Goal: Download file/media

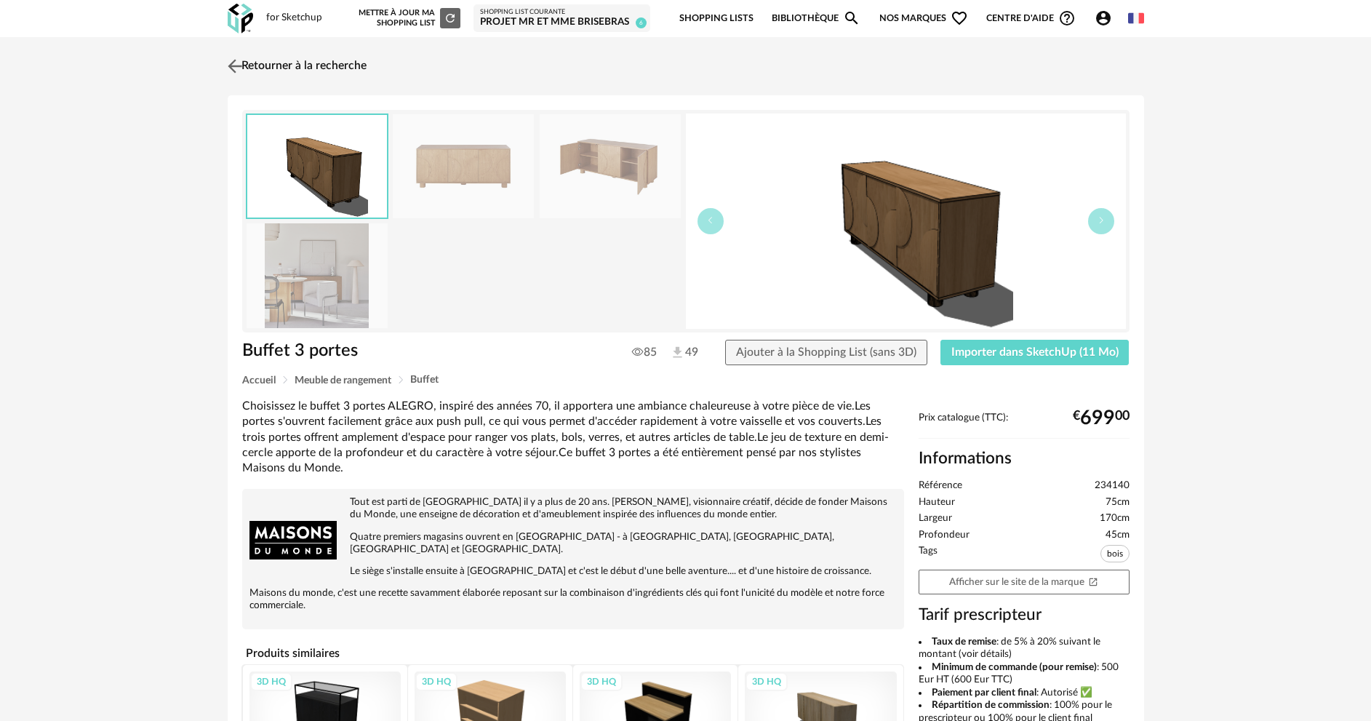
click at [237, 68] on img at bounding box center [234, 65] width 21 height 21
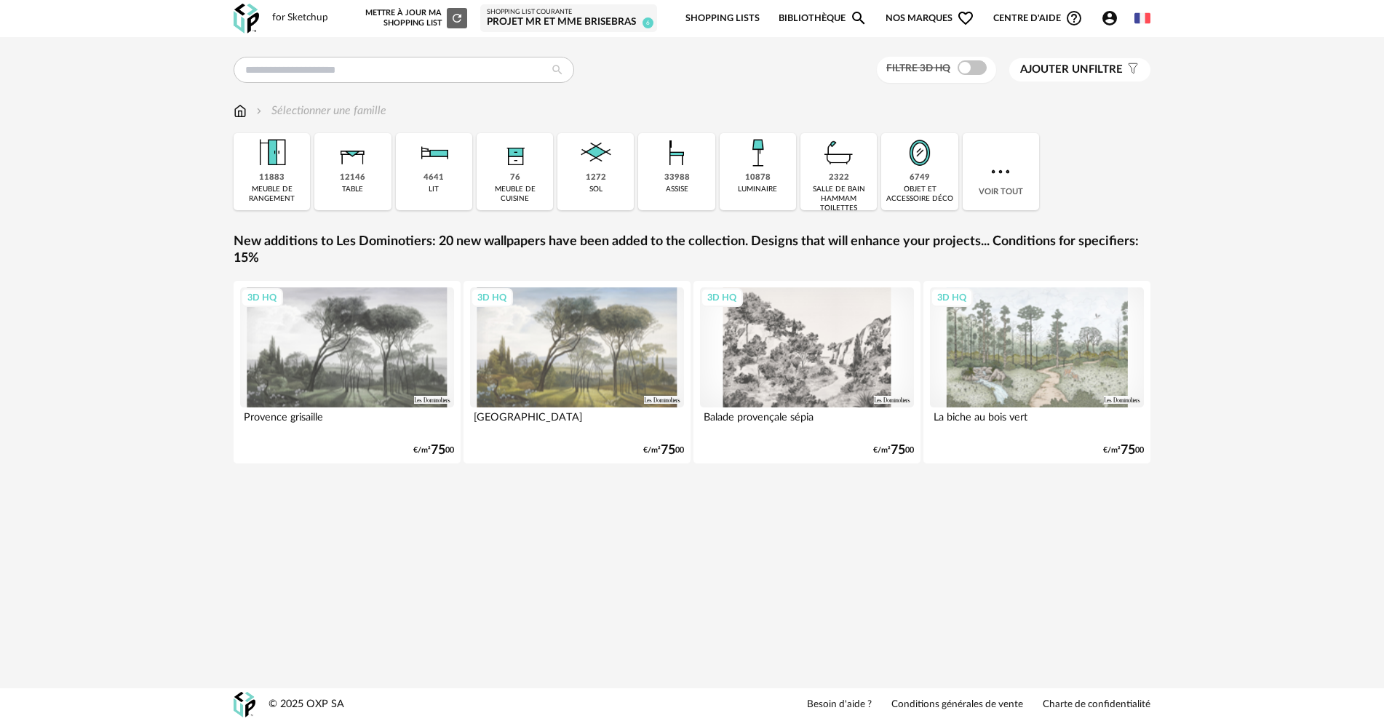
click at [1208, 291] on div "Filtre 3D HQ Ajouter un filtre s Filter icon Filtrer par : Sélectionner une fam…" at bounding box center [692, 273] width 1384 height 472
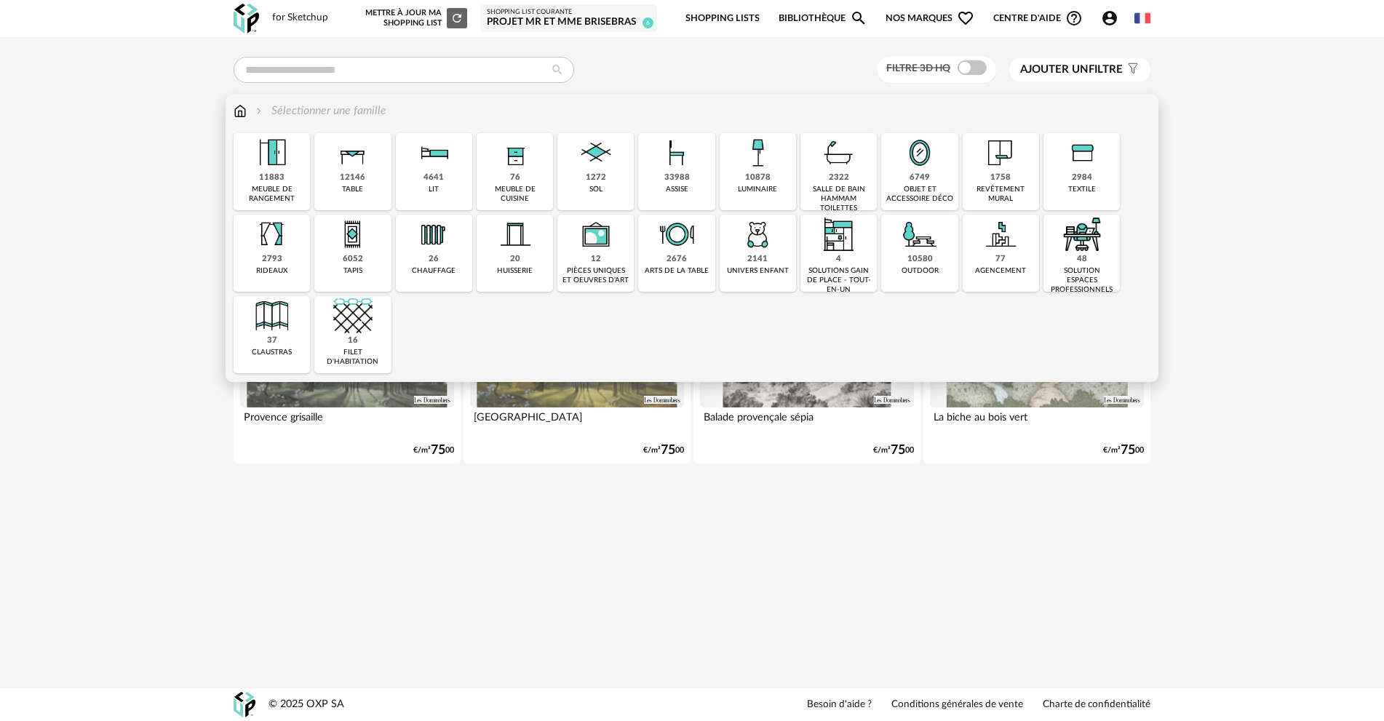
click at [573, 171] on div "1272 sol" at bounding box center [595, 171] width 76 height 77
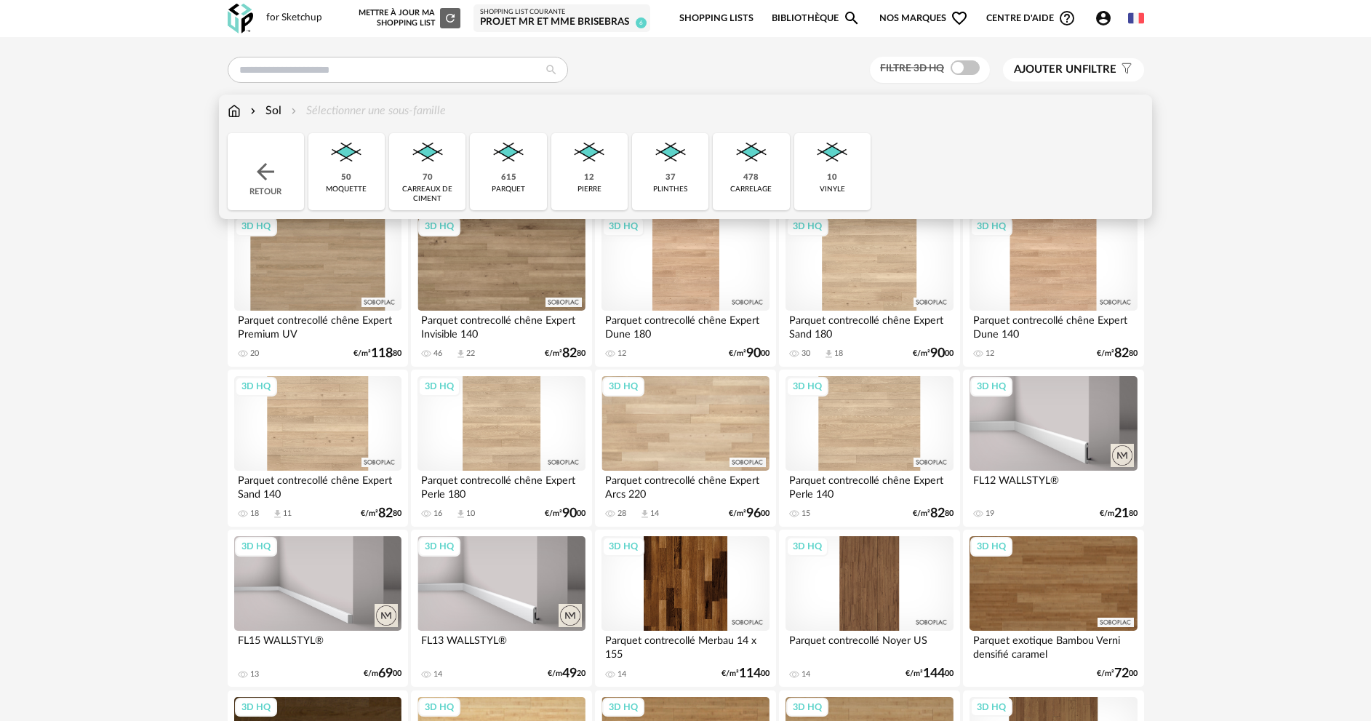
click at [746, 157] on img at bounding box center [751, 152] width 39 height 39
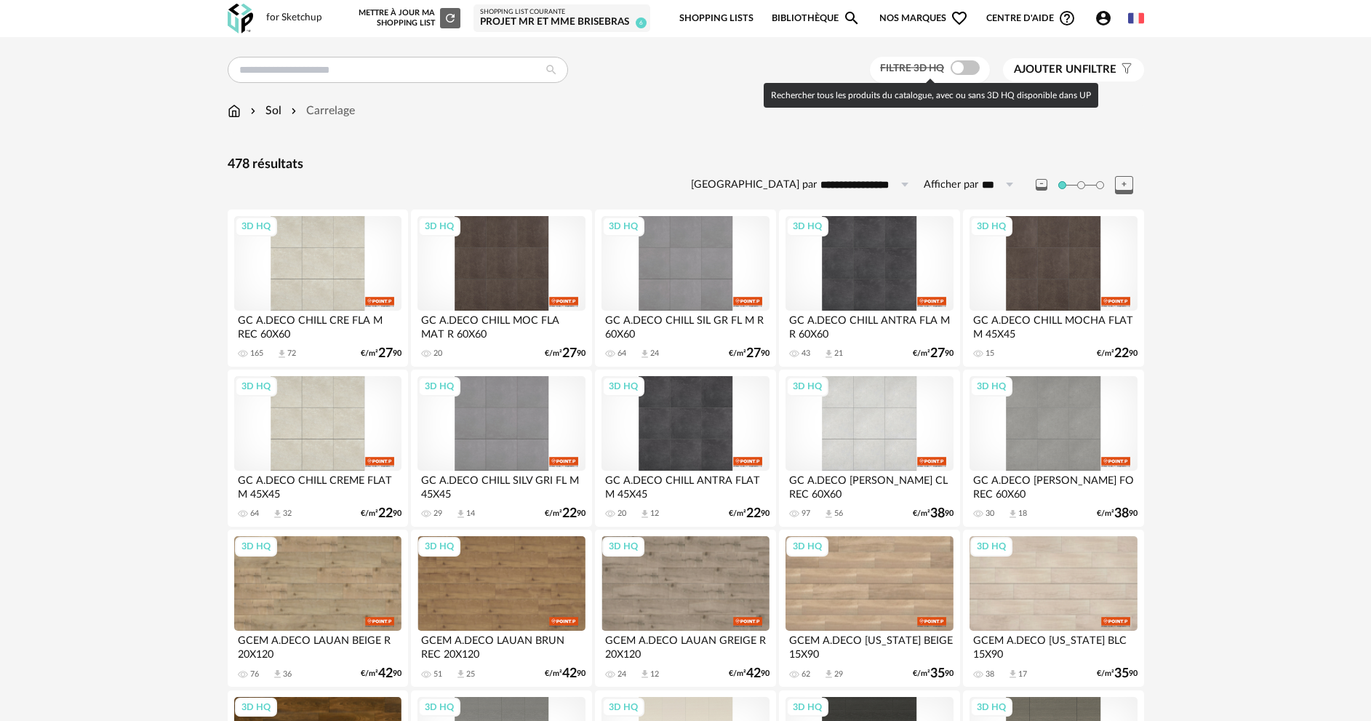
click at [966, 66] on span at bounding box center [965, 67] width 29 height 15
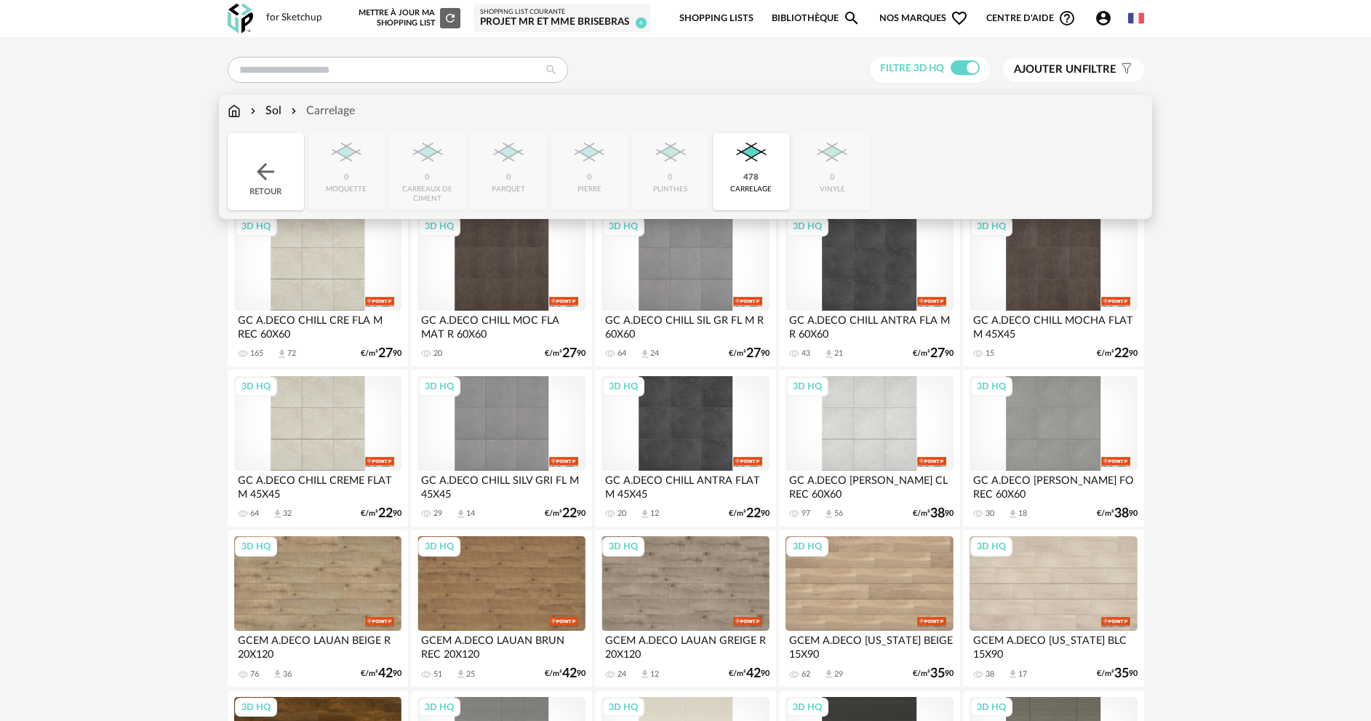
click at [260, 168] on img at bounding box center [265, 172] width 26 height 26
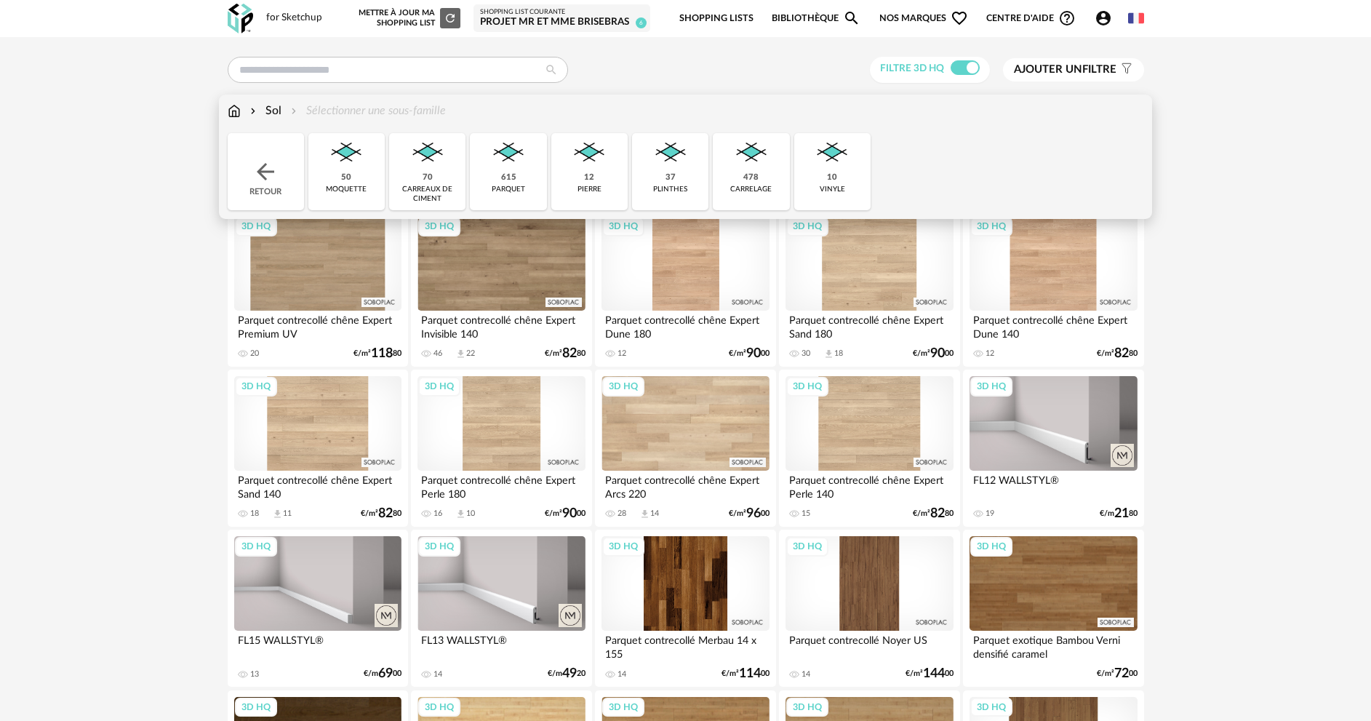
click at [507, 158] on img at bounding box center [508, 152] width 39 height 39
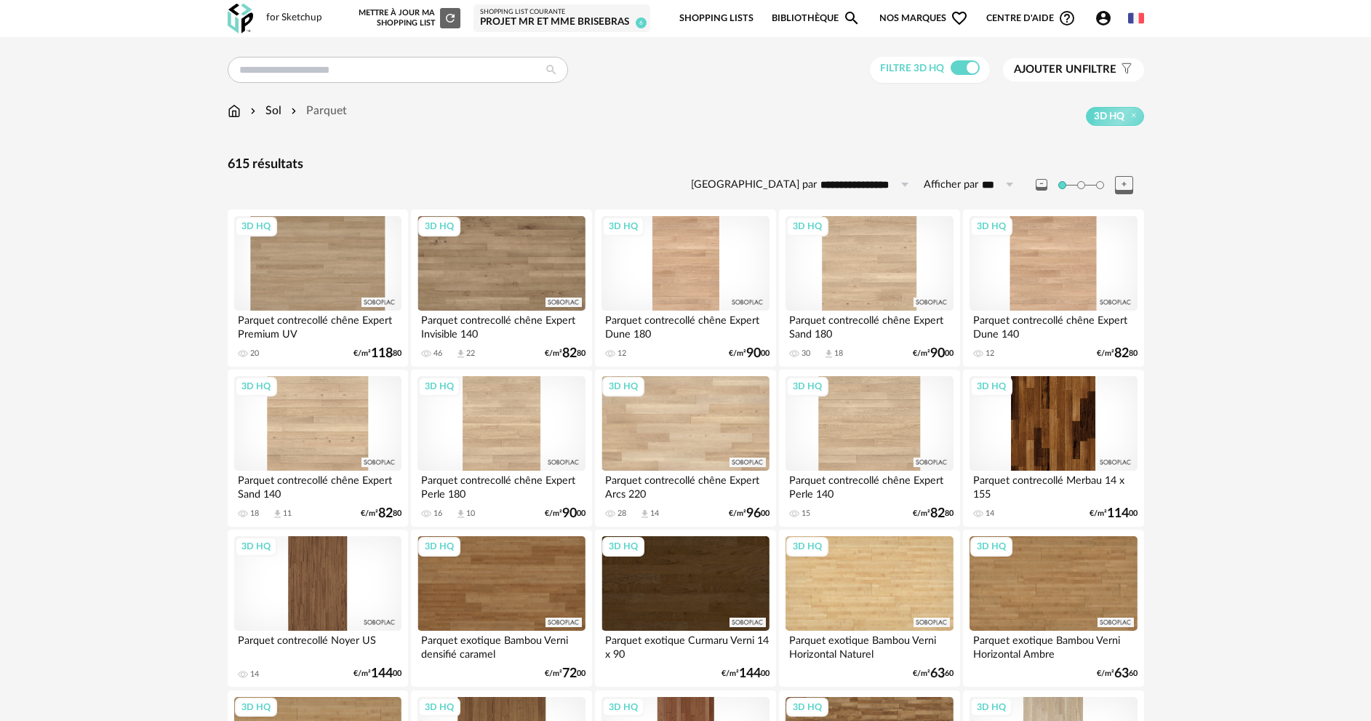
click at [1069, 69] on span "Ajouter un" at bounding box center [1048, 69] width 68 height 11
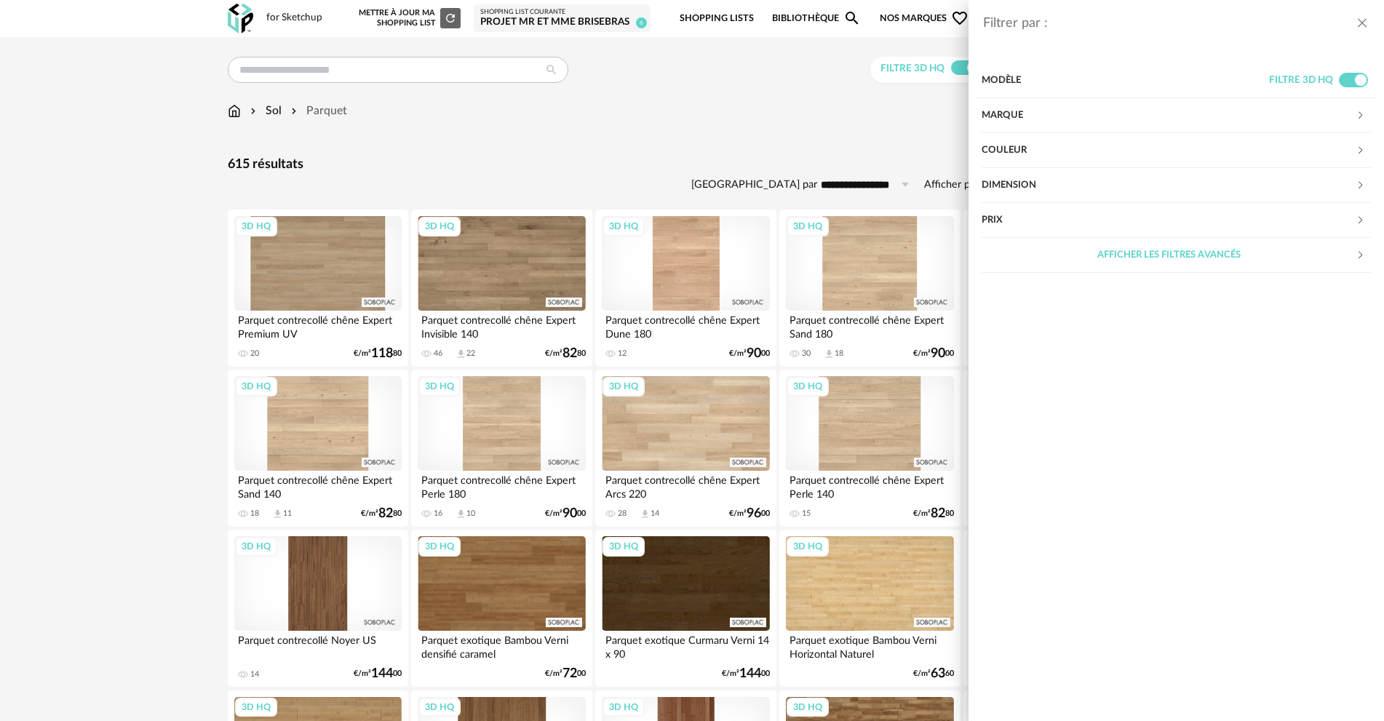
click at [999, 152] on div "Couleur" at bounding box center [1168, 150] width 374 height 35
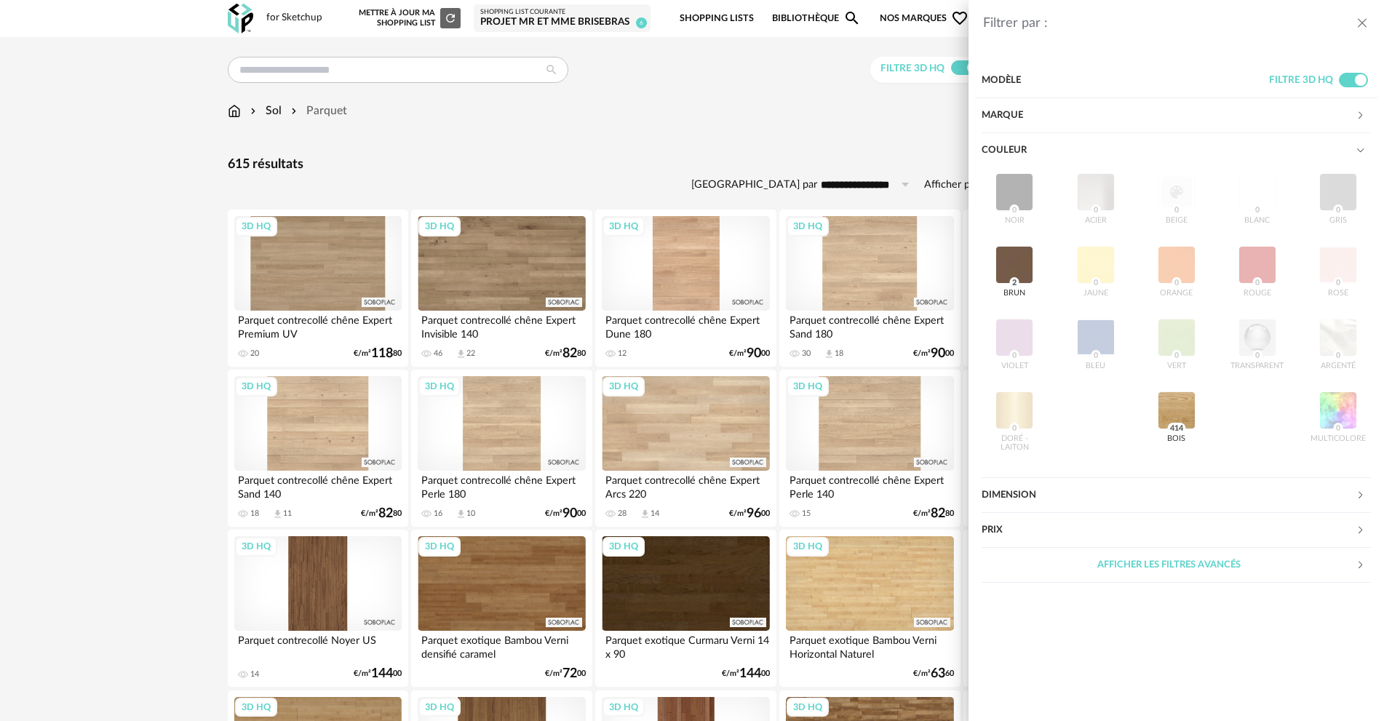
click at [1337, 186] on div "noir 0 acier 0 beige 0 blanc 0 gris 0 brun 2 jaune 0 orange 0 rouge 0 rose 0 vi…" at bounding box center [1175, 313] width 389 height 291
click at [1359, 23] on icon "close drawer" at bounding box center [1361, 23] width 15 height 15
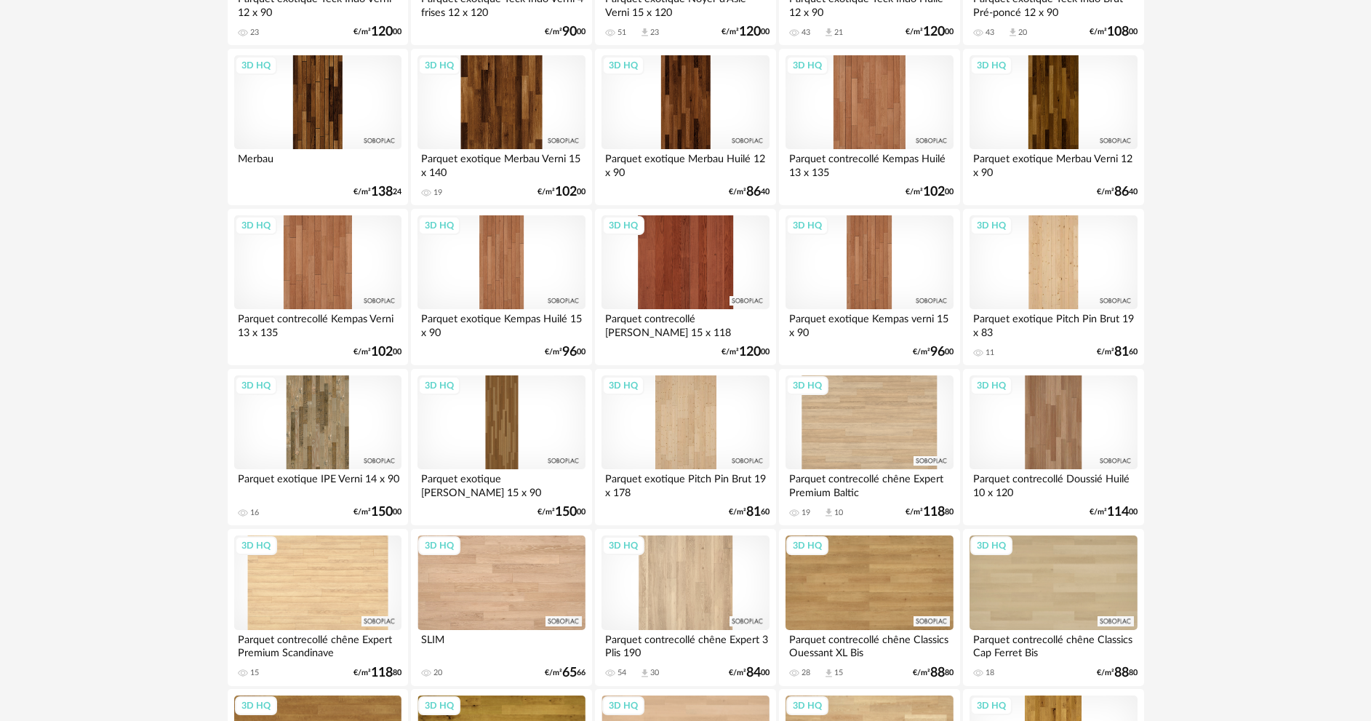
scroll to position [2786, 0]
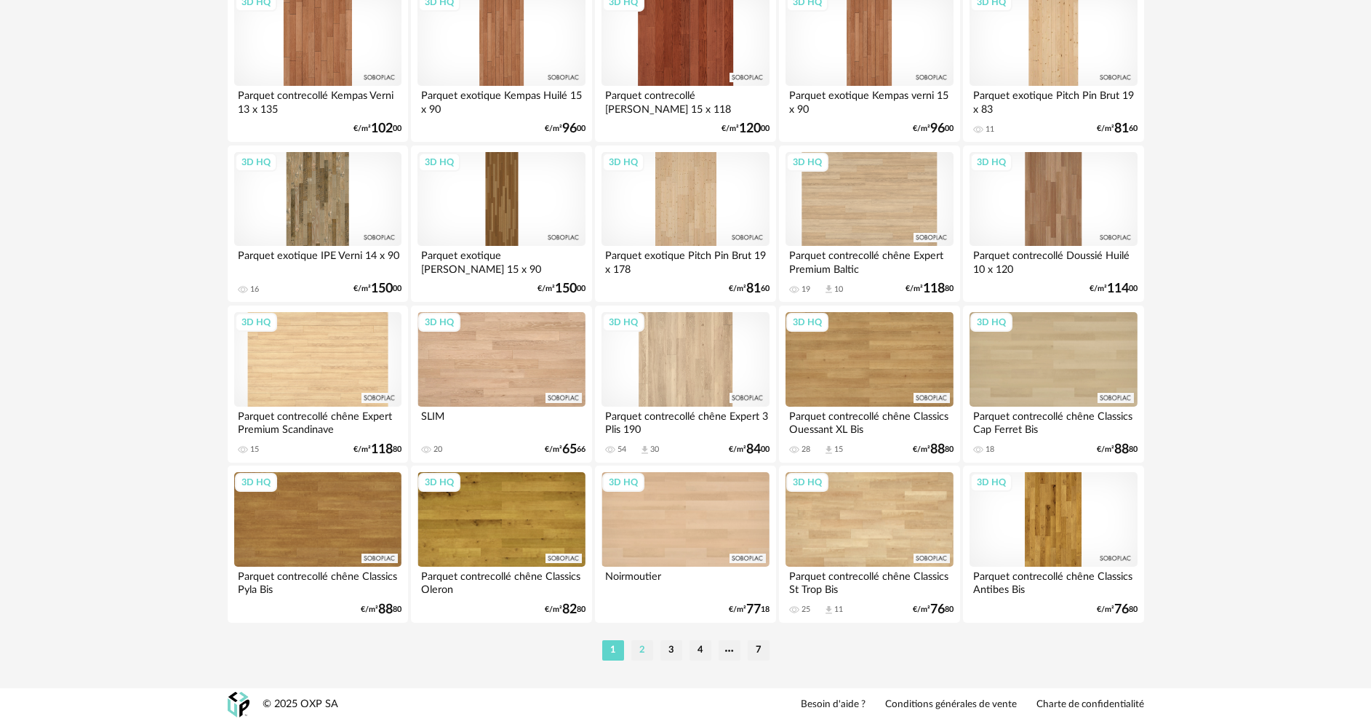
click at [642, 647] on li "2" at bounding box center [642, 650] width 22 height 20
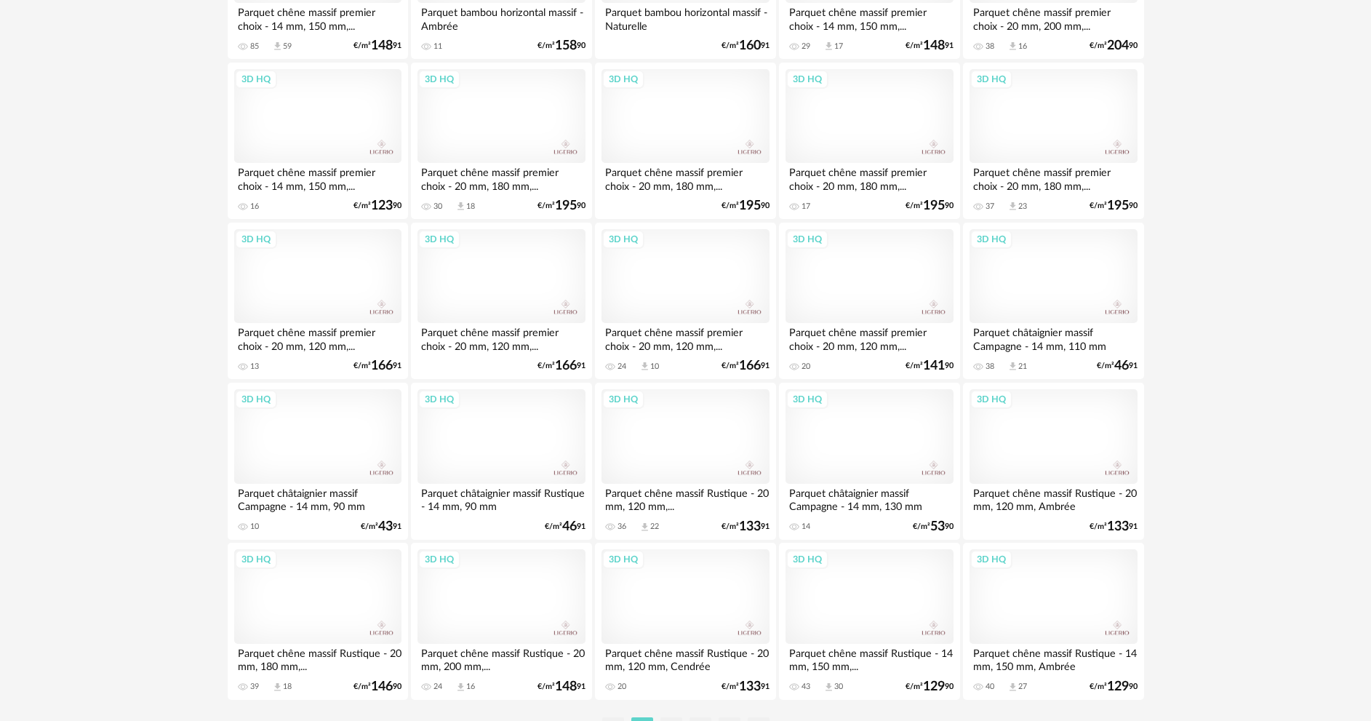
scroll to position [2786, 0]
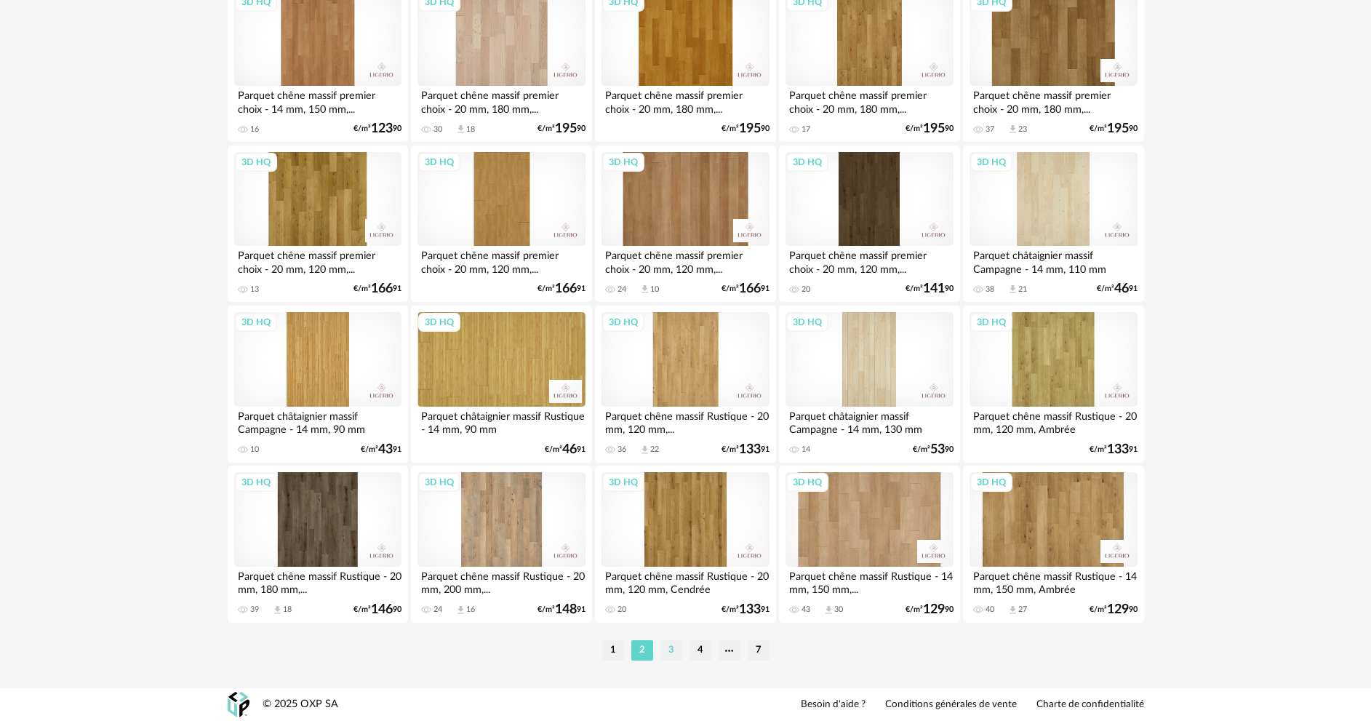
click at [669, 652] on li "3" at bounding box center [672, 650] width 22 height 20
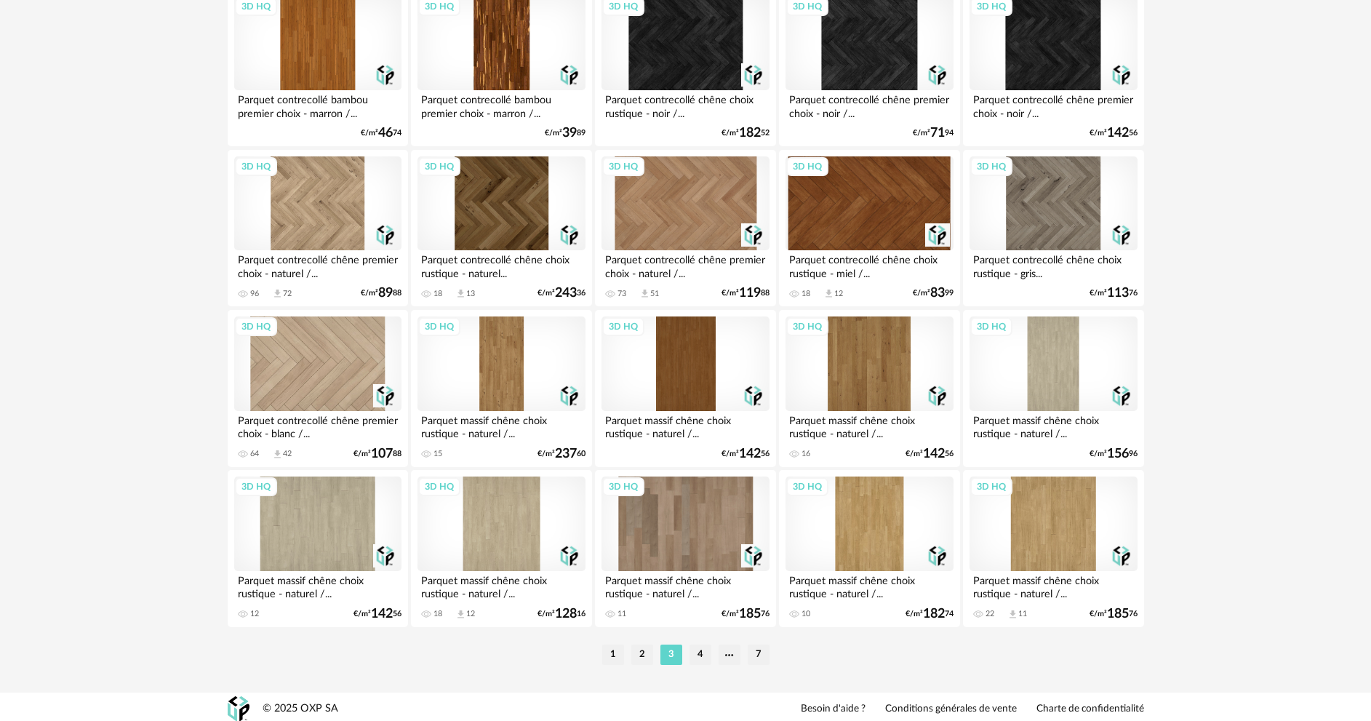
scroll to position [2786, 0]
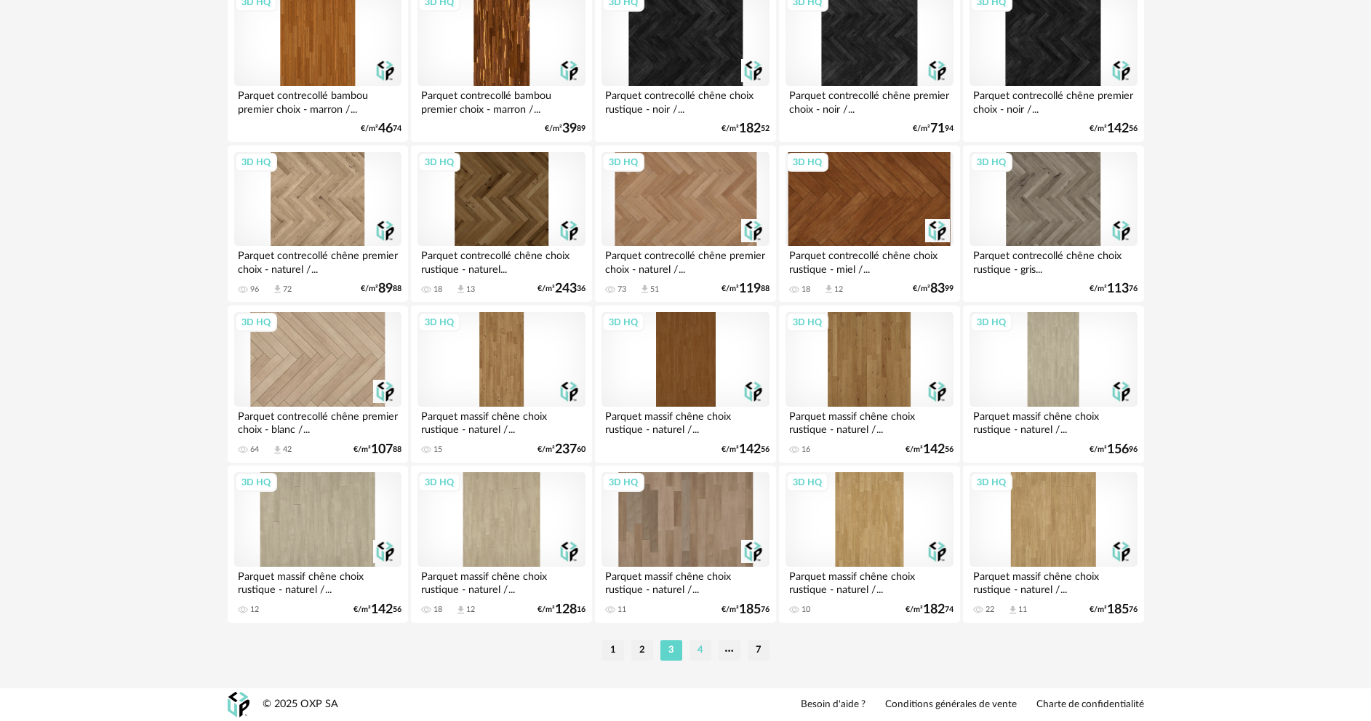
click at [703, 652] on li "4" at bounding box center [701, 650] width 22 height 20
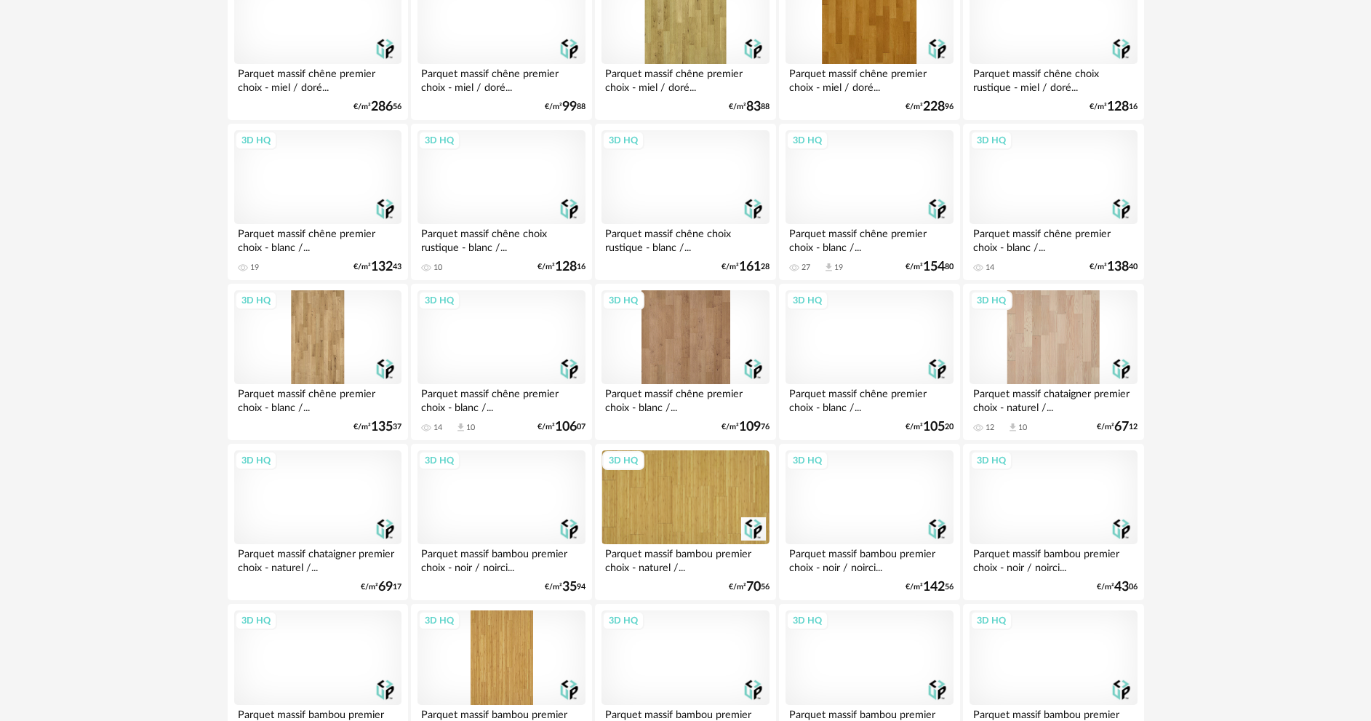
scroll to position [2546, 0]
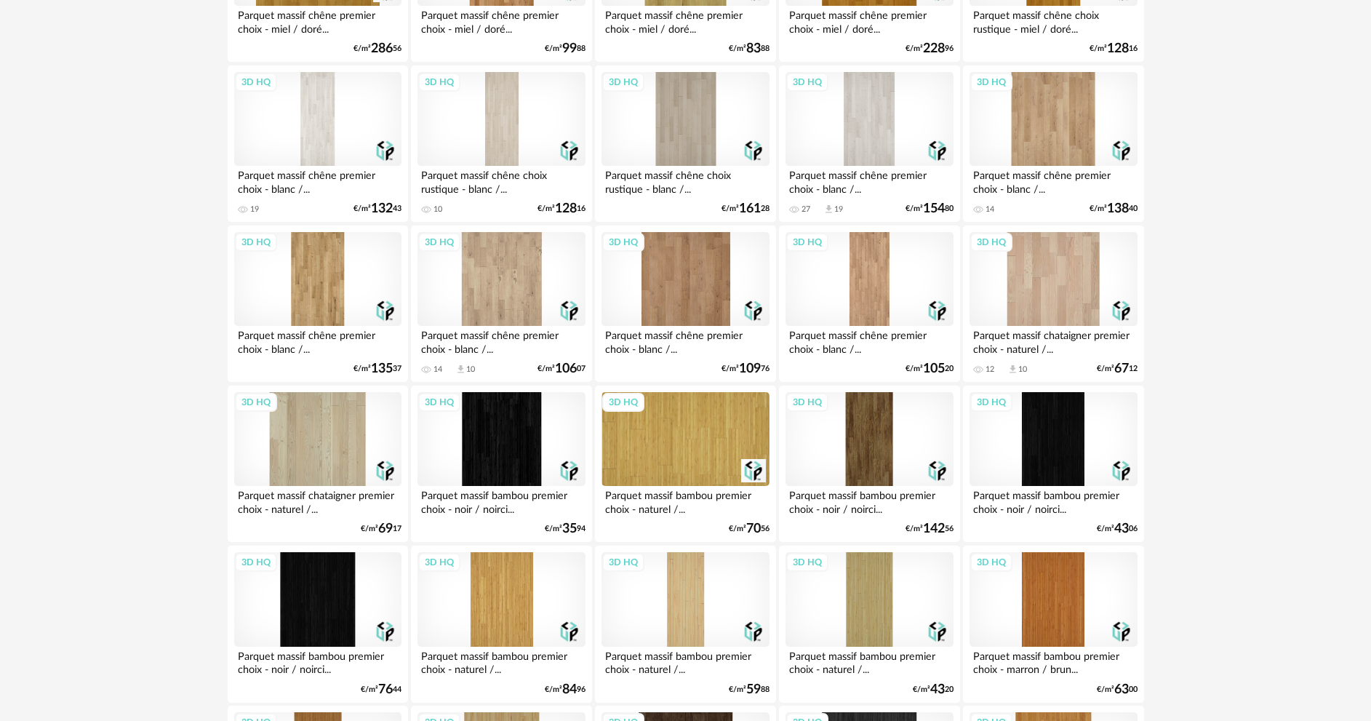
click at [855, 110] on div "3D HQ" at bounding box center [869, 119] width 167 height 95
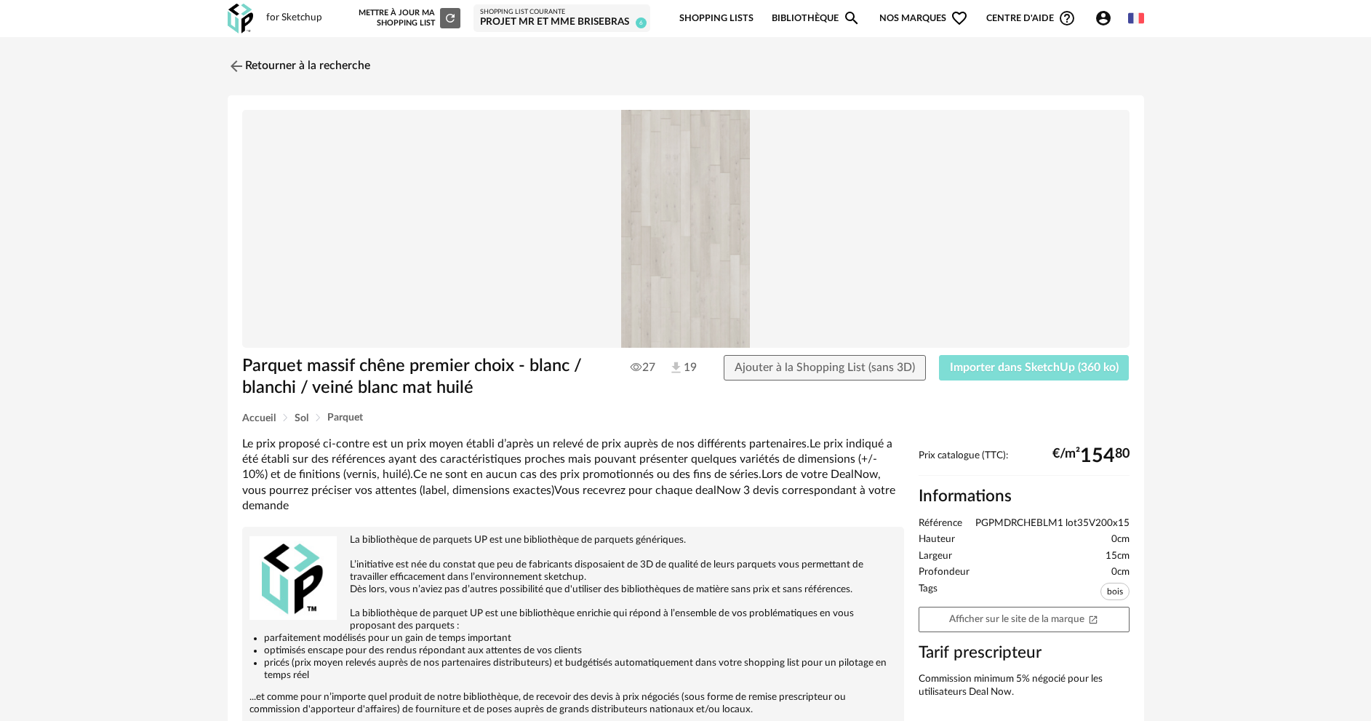
click at [1010, 365] on span "Importer dans SketchUp (360 ko)" at bounding box center [1034, 368] width 169 height 12
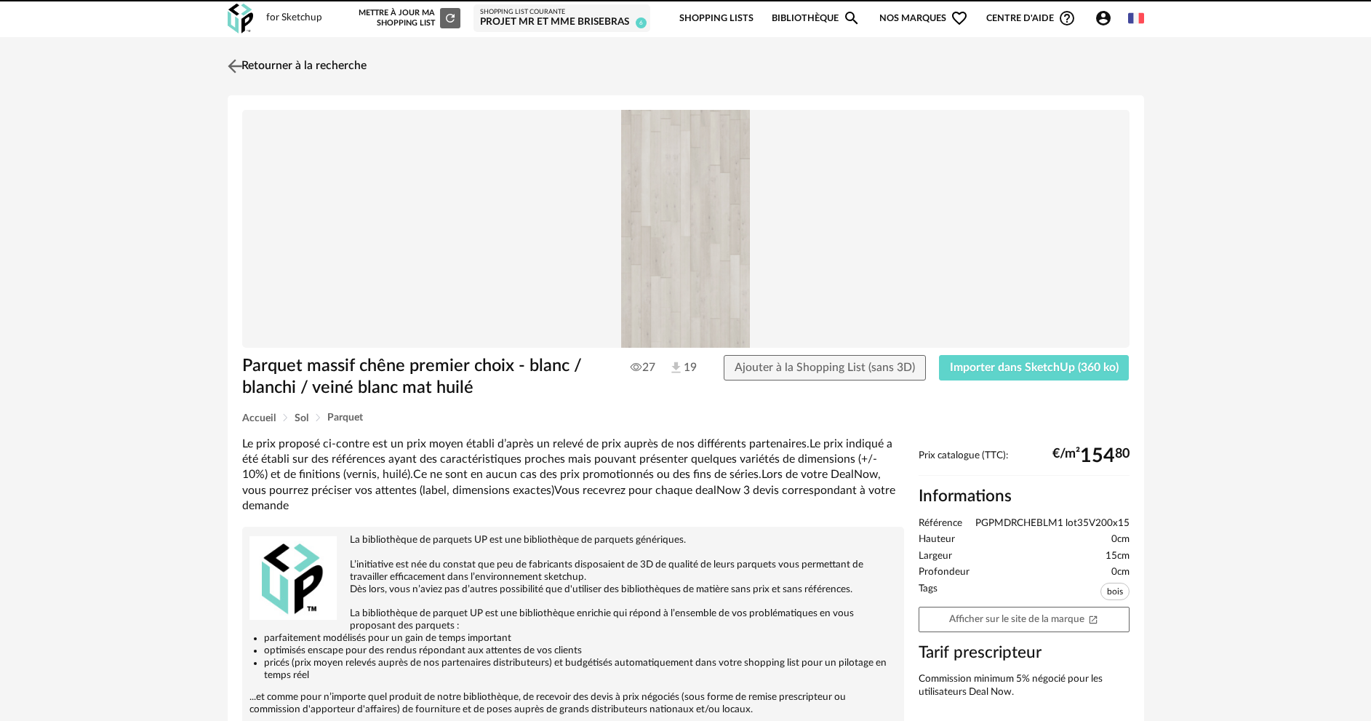
click at [234, 69] on img at bounding box center [234, 65] width 21 height 21
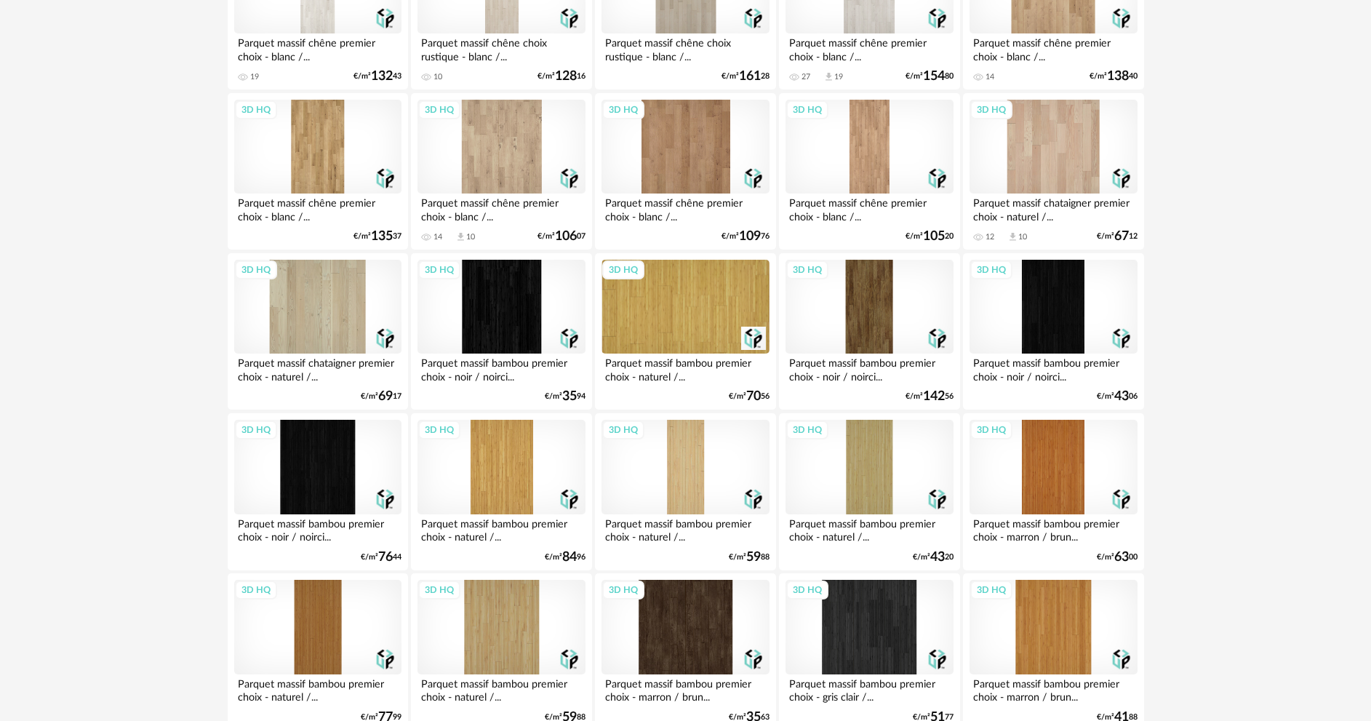
scroll to position [2786, 0]
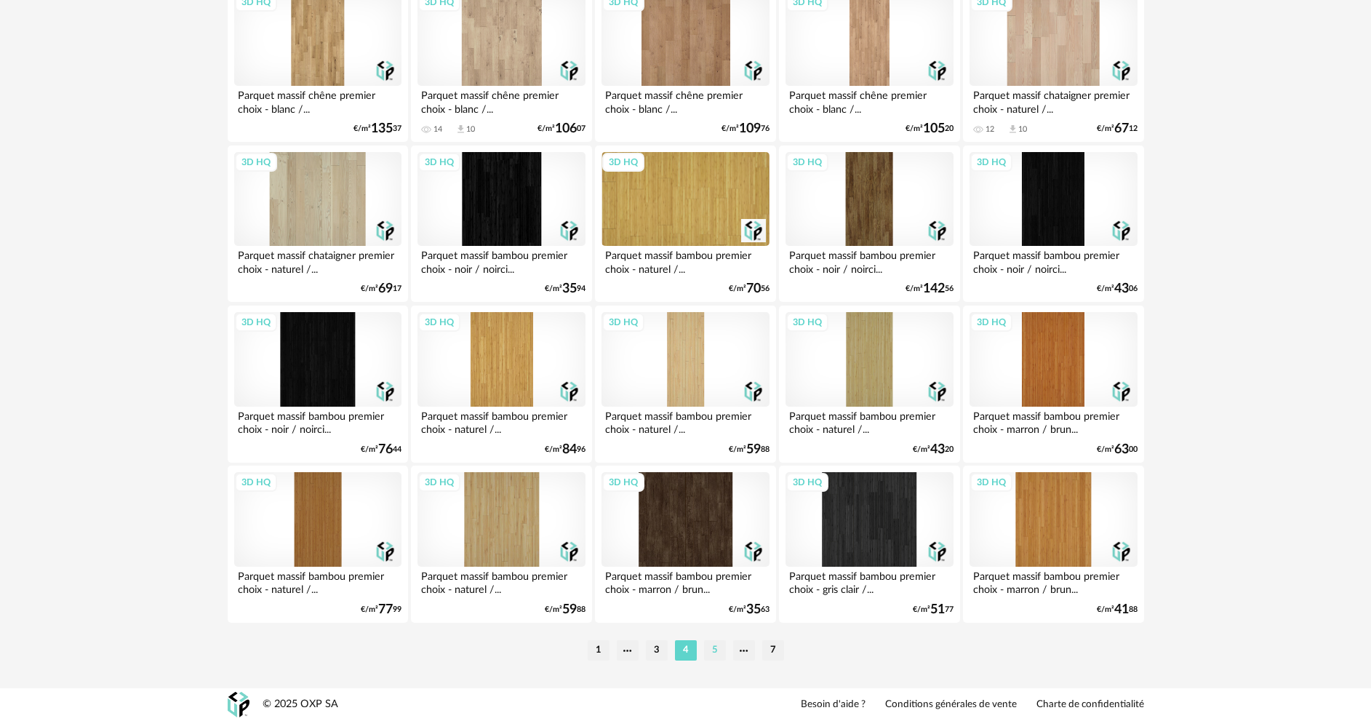
click at [712, 646] on li "5" at bounding box center [715, 650] width 22 height 20
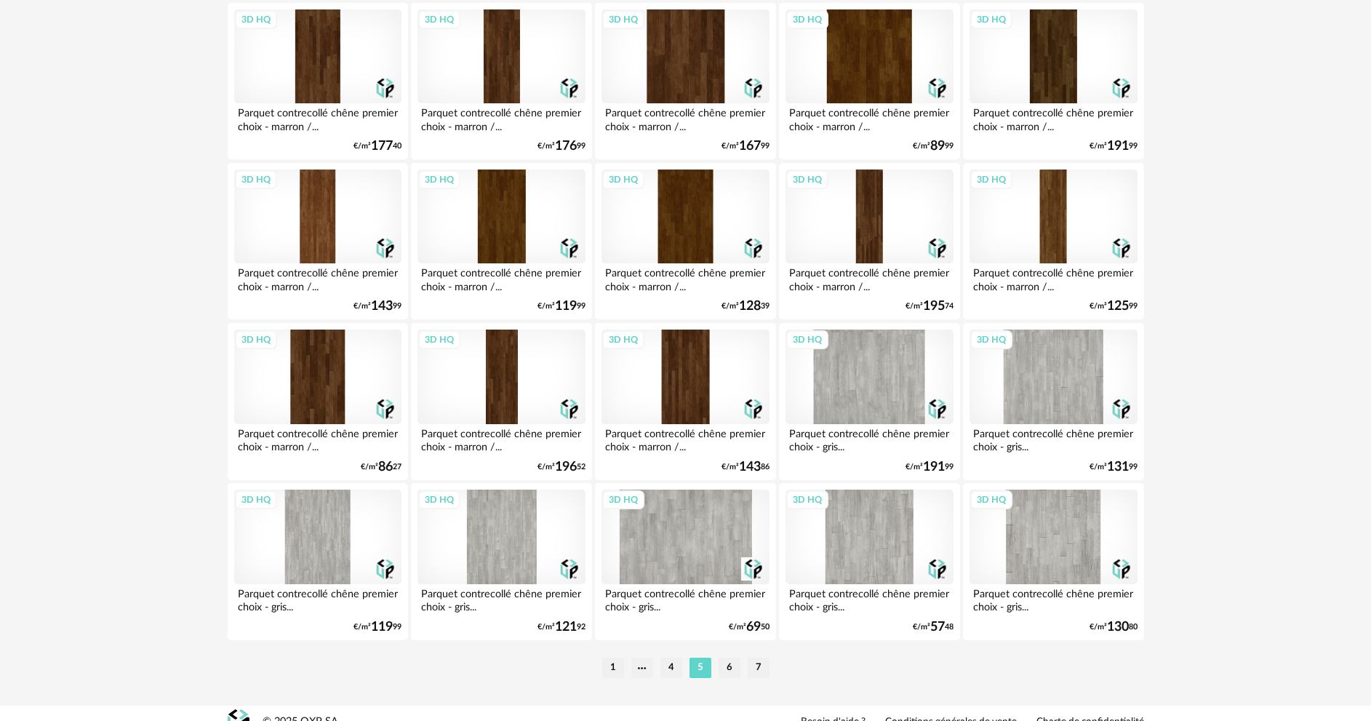
scroll to position [2786, 0]
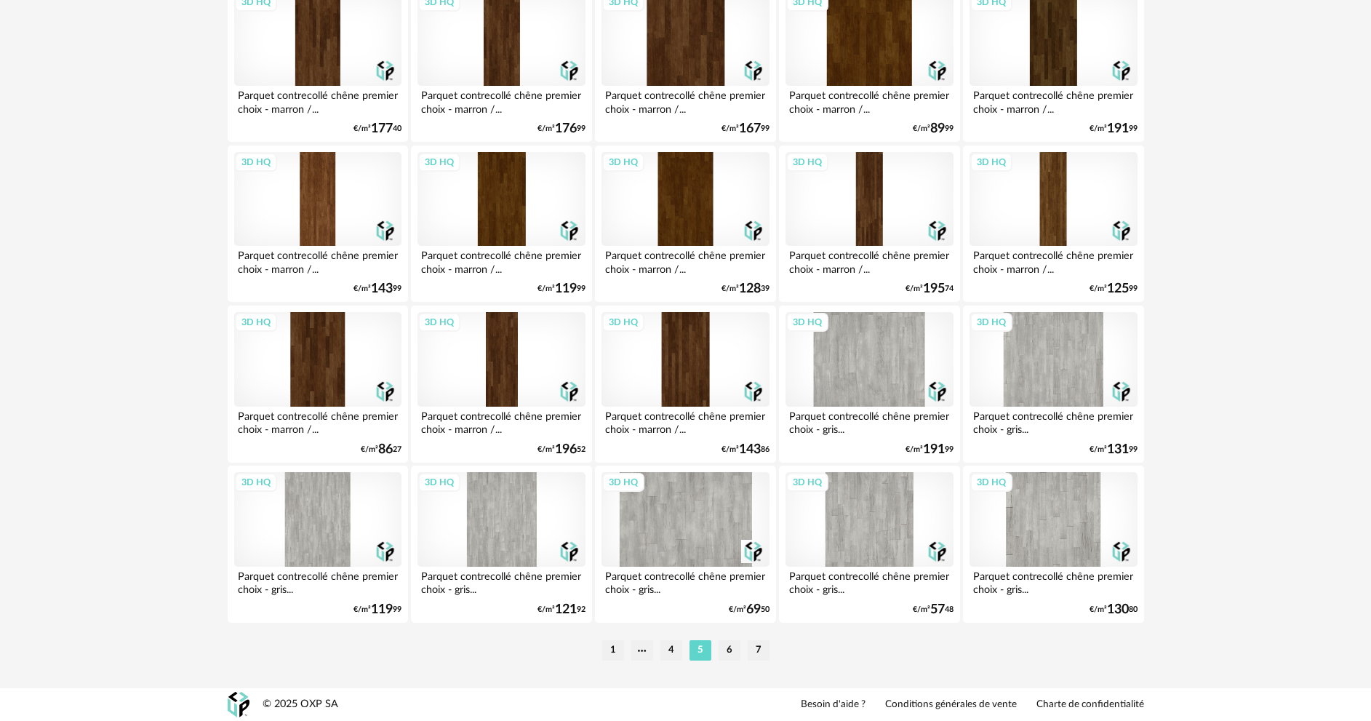
click at [882, 364] on div "3D HQ" at bounding box center [869, 359] width 167 height 95
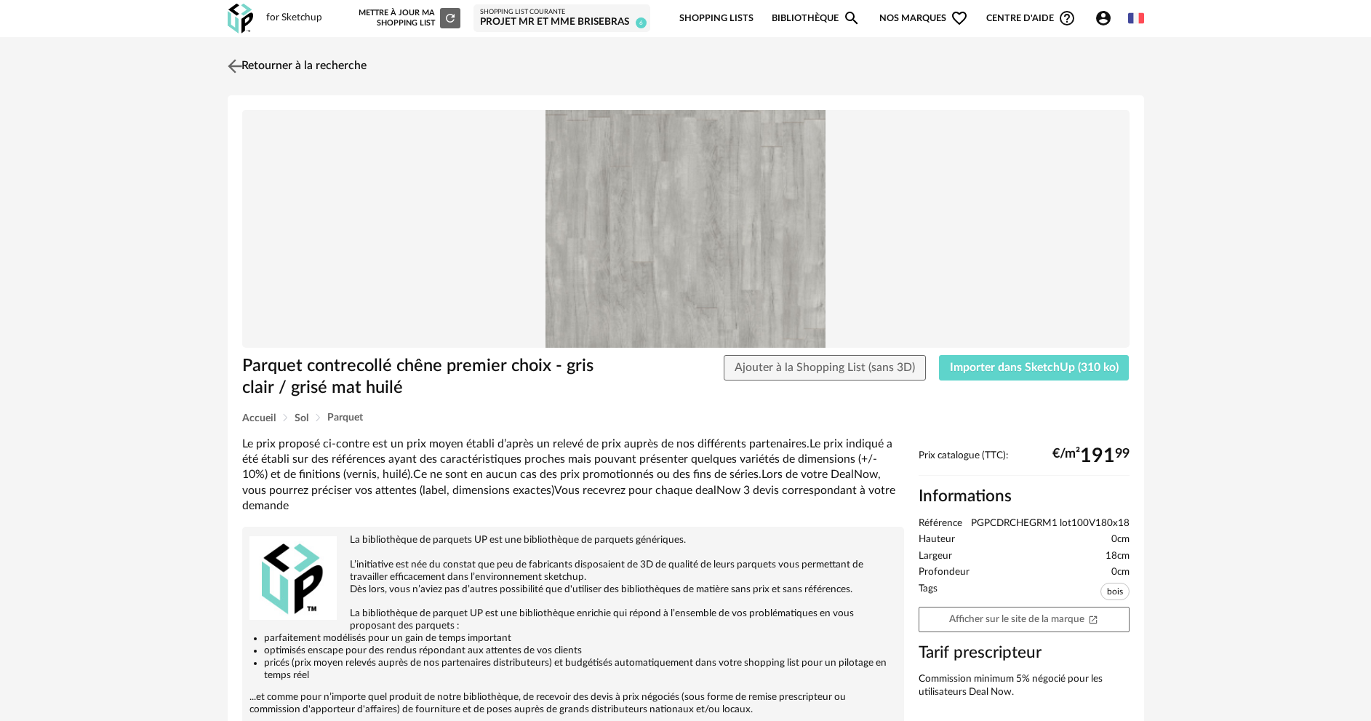
click at [228, 65] on img at bounding box center [234, 65] width 21 height 21
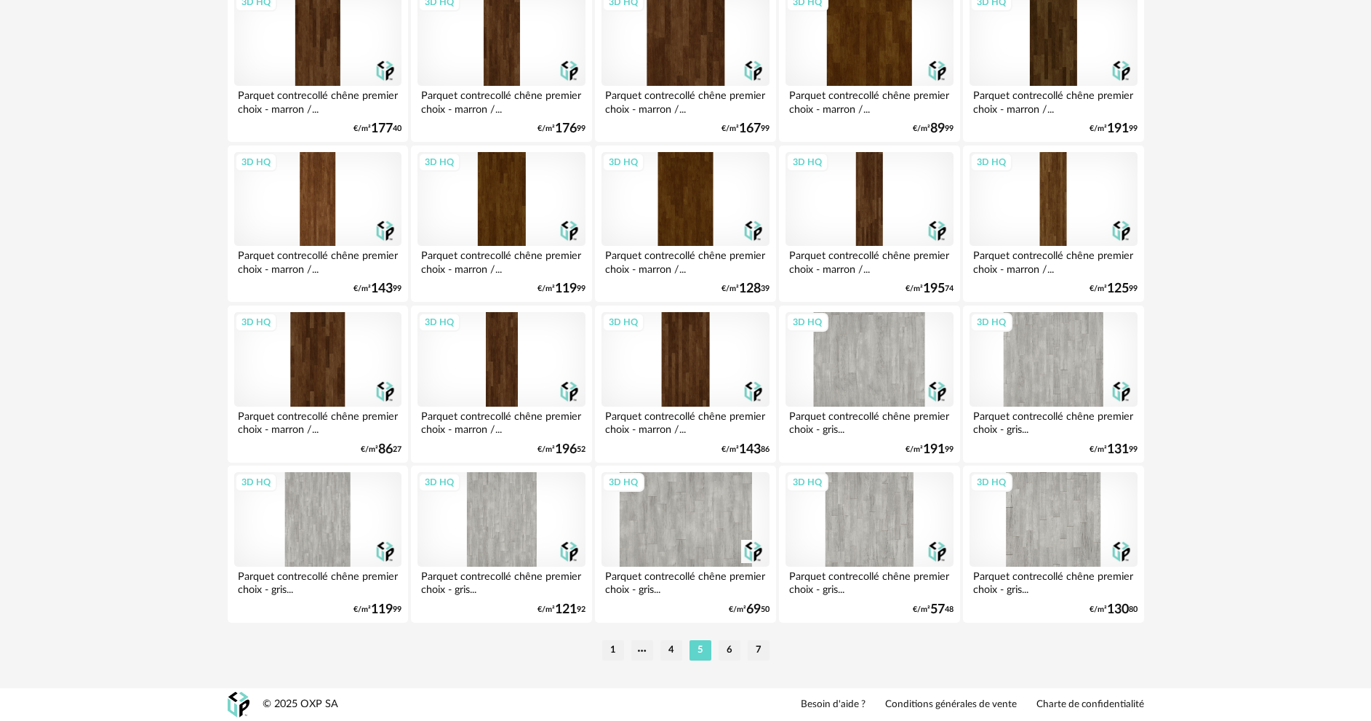
click at [678, 523] on div "3D HQ" at bounding box center [685, 519] width 167 height 95
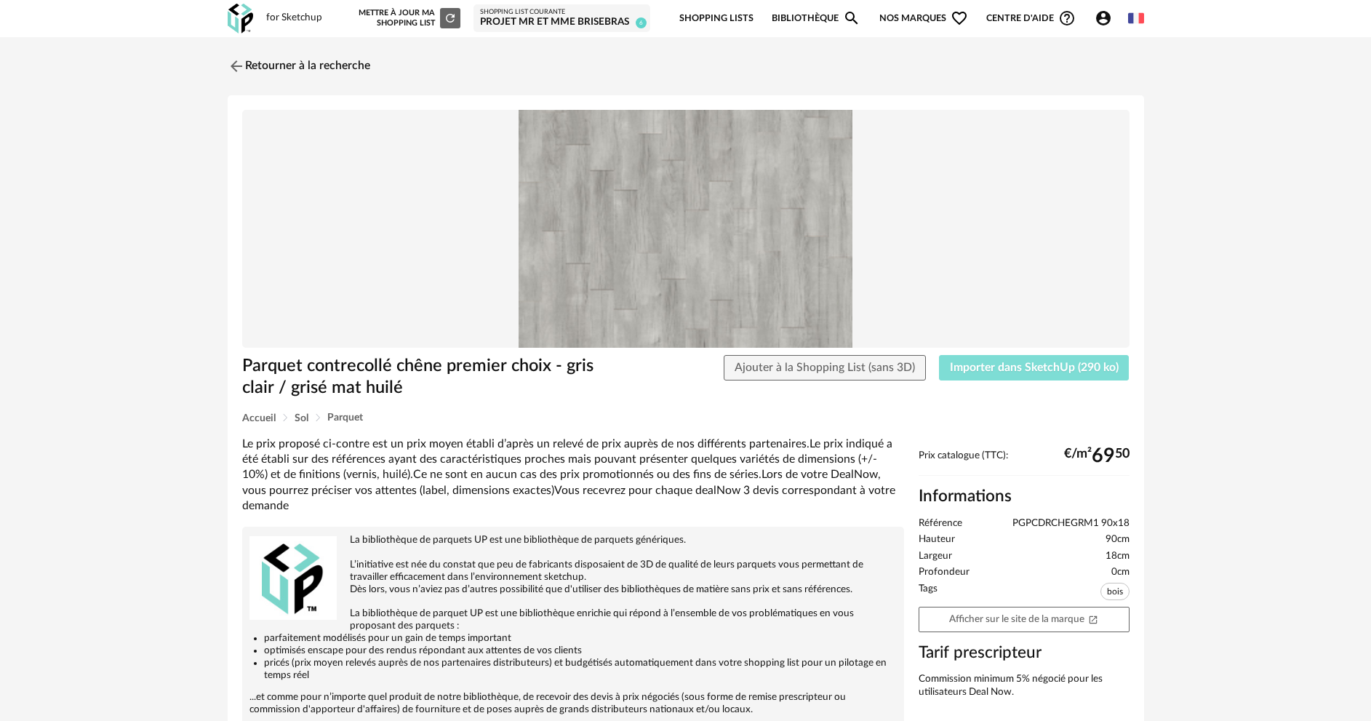
click at [1048, 372] on span "Importer dans SketchUp (290 ko)" at bounding box center [1034, 368] width 169 height 12
click at [1039, 369] on span "Importer dans SketchUp (290 ko)" at bounding box center [1034, 368] width 169 height 12
click at [228, 63] on img at bounding box center [234, 65] width 21 height 21
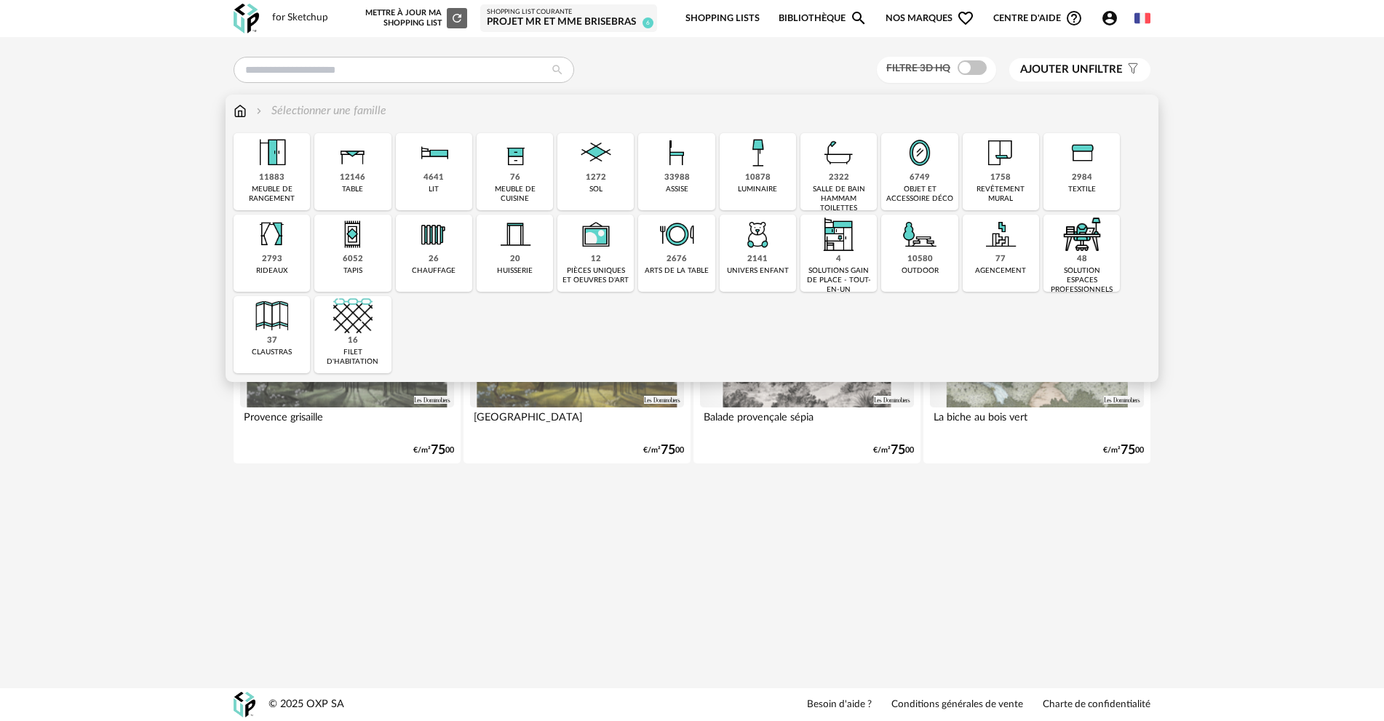
click at [241, 114] on img at bounding box center [240, 111] width 13 height 17
click at [679, 163] on img at bounding box center [676, 152] width 39 height 39
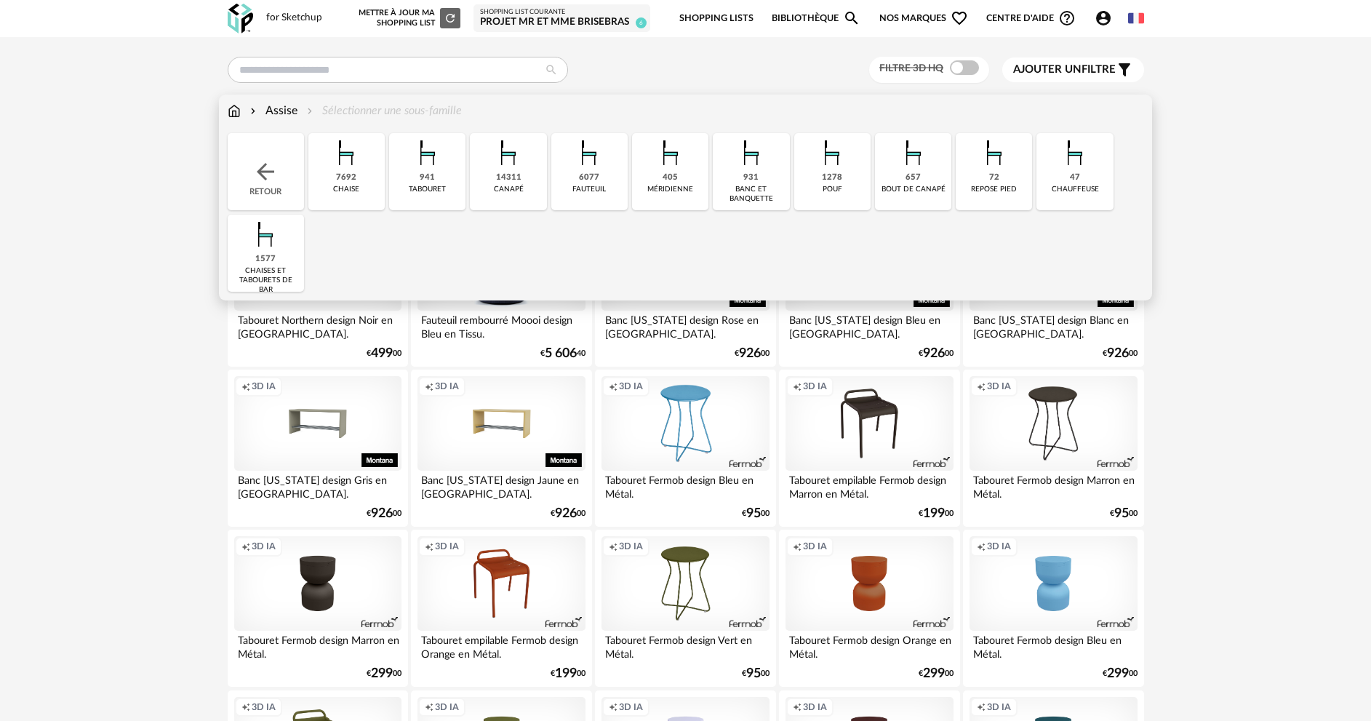
click at [573, 171] on img at bounding box center [589, 152] width 39 height 39
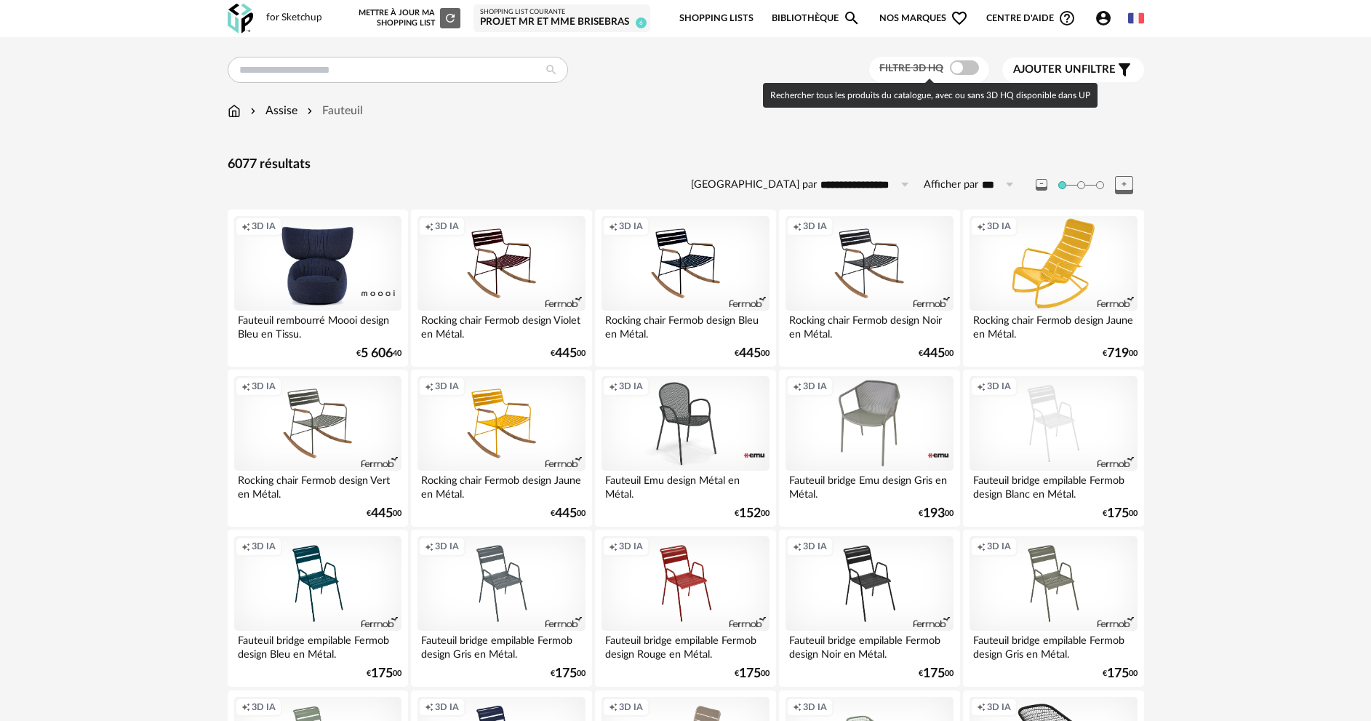
click at [967, 68] on span at bounding box center [964, 67] width 29 height 15
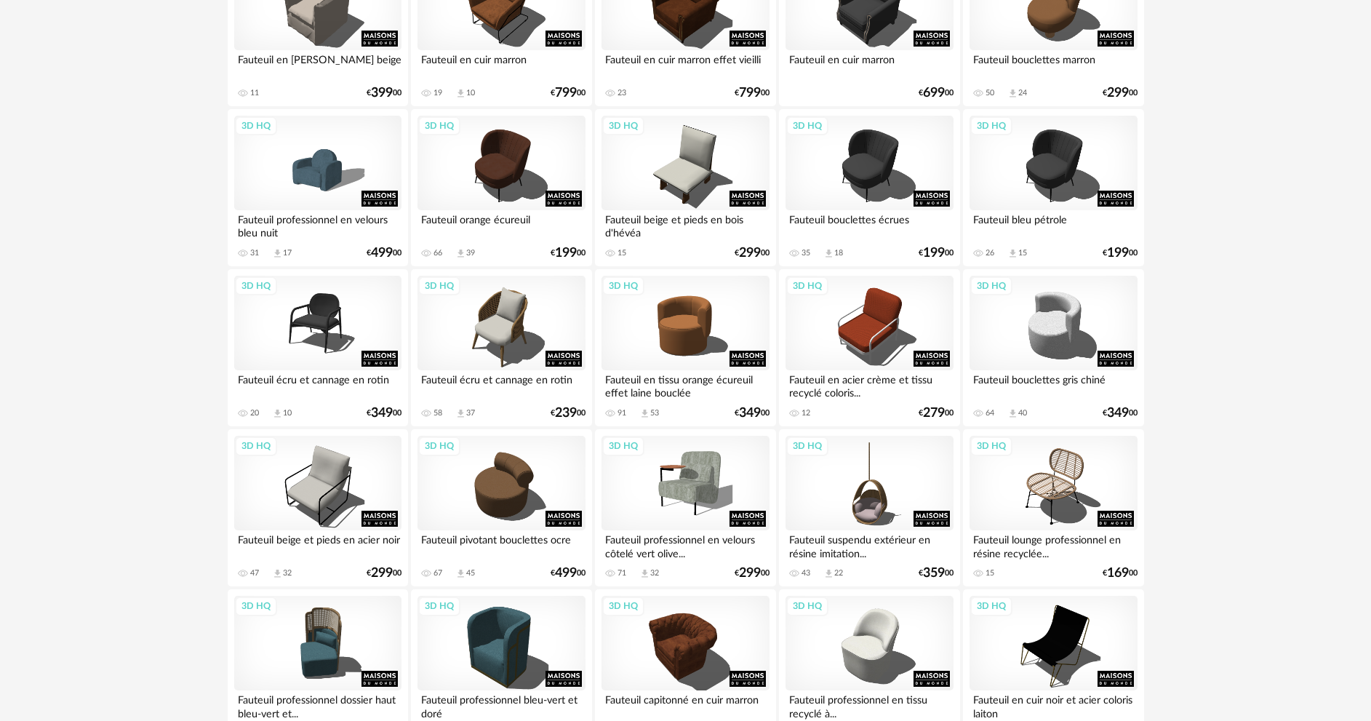
scroll to position [1382, 0]
click at [509, 172] on div "3D HQ" at bounding box center [501, 162] width 167 height 95
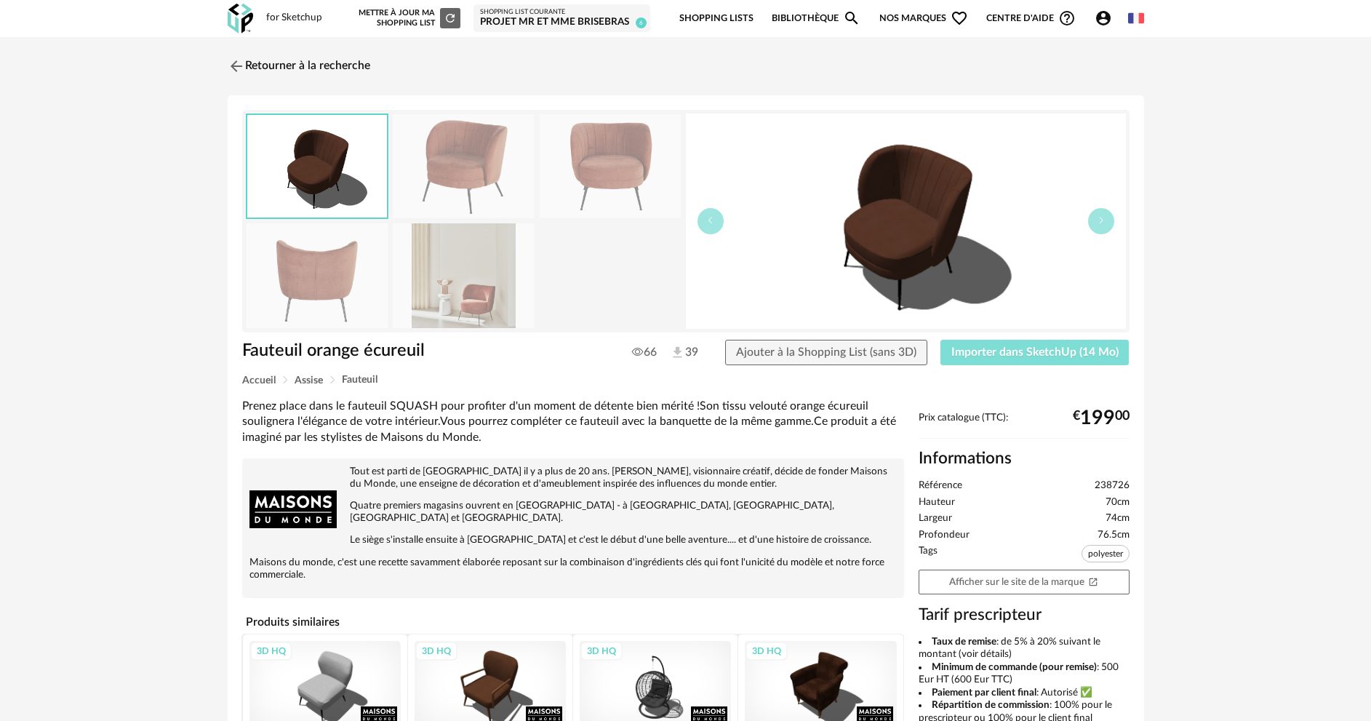
click at [1029, 352] on span "Importer dans SketchUp (14 Mo)" at bounding box center [1034, 352] width 167 height 12
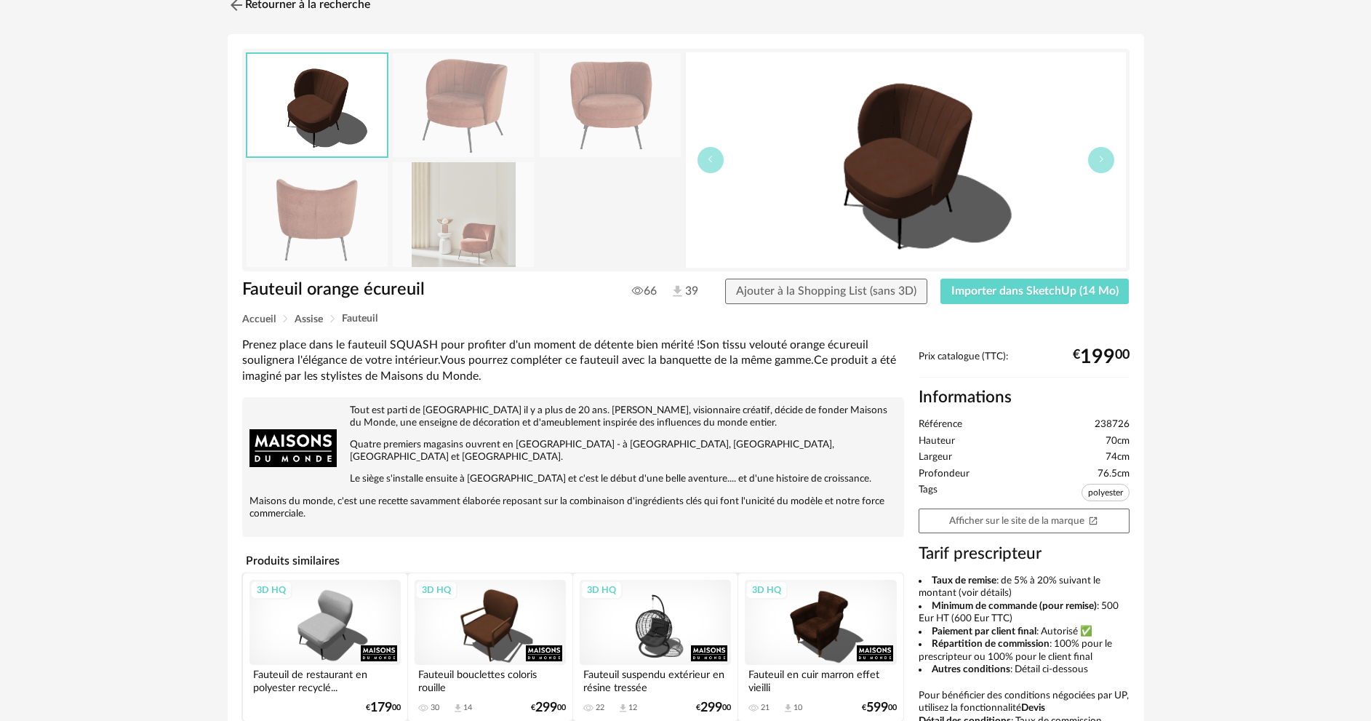
drag, startPoint x: 878, startPoint y: 408, endPoint x: 902, endPoint y: 442, distance: 41.8
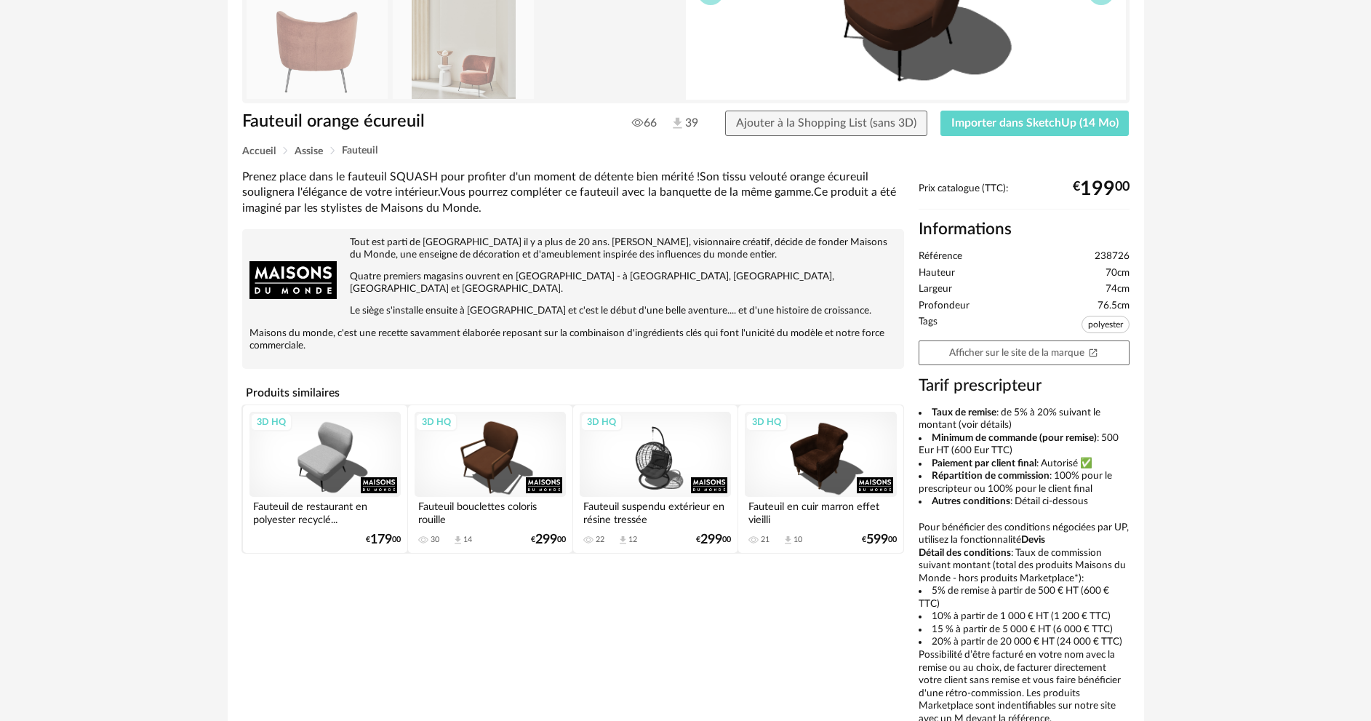
scroll to position [11, 0]
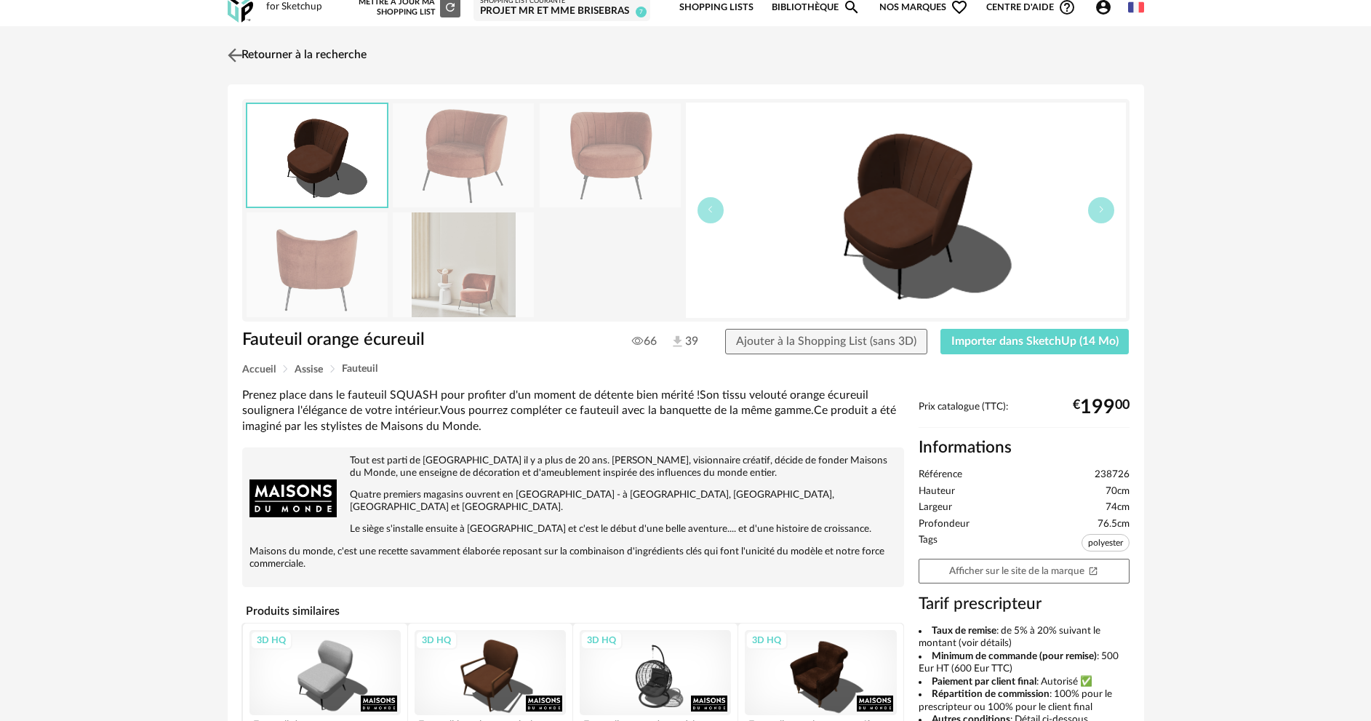
click at [234, 55] on img at bounding box center [234, 54] width 21 height 21
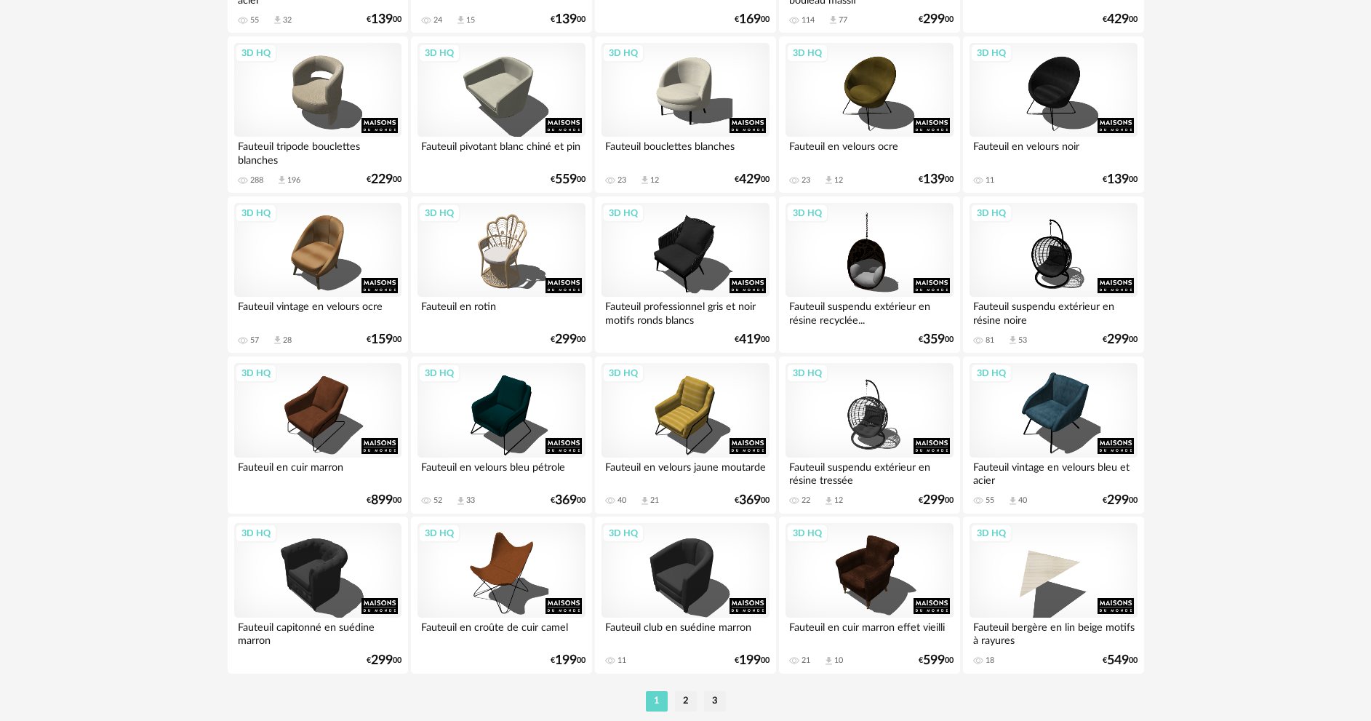
scroll to position [2786, 0]
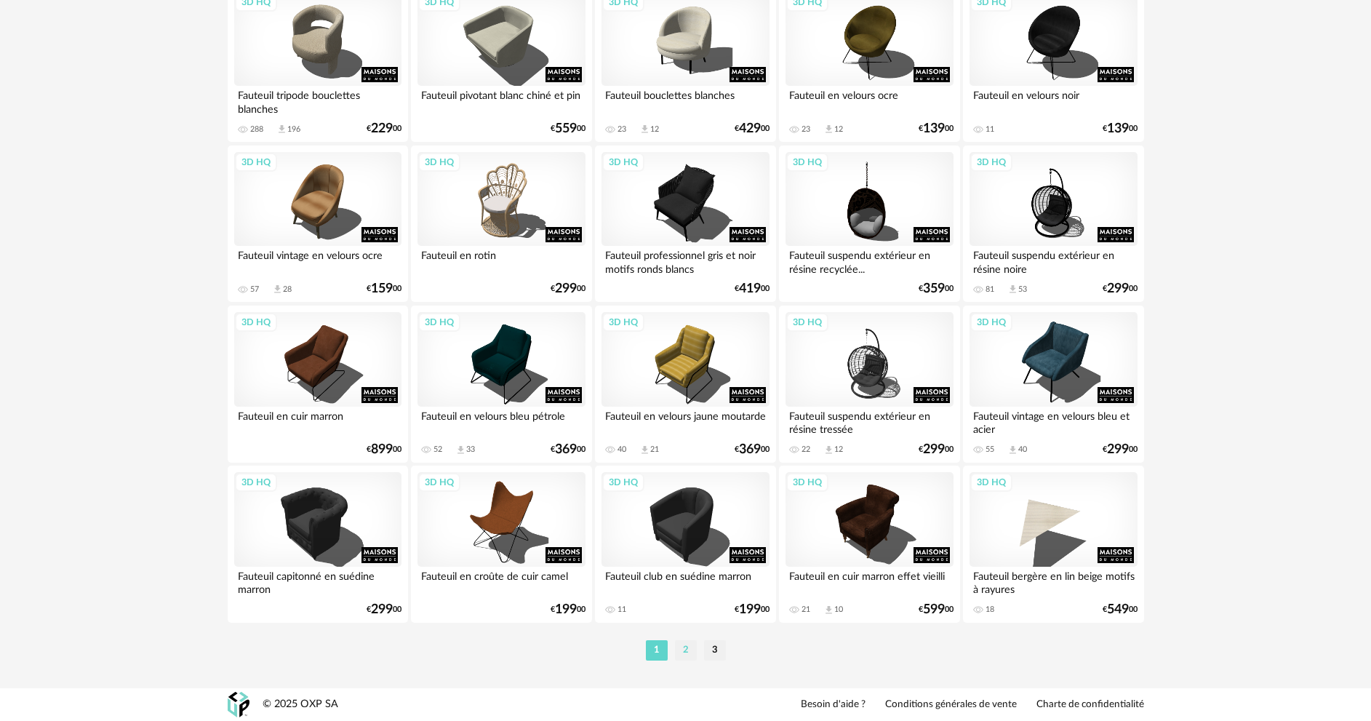
click at [686, 648] on li "2" at bounding box center [686, 650] width 22 height 20
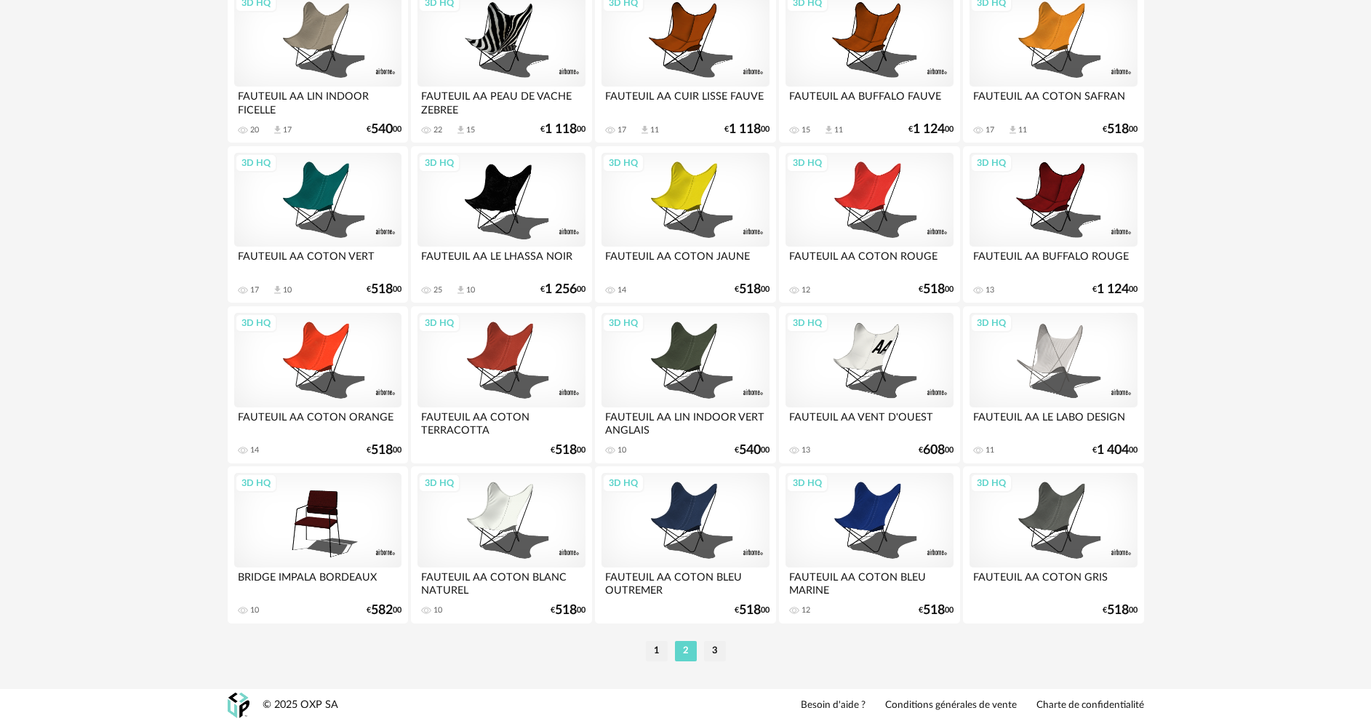
scroll to position [2786, 0]
click at [717, 650] on li "3" at bounding box center [715, 650] width 22 height 20
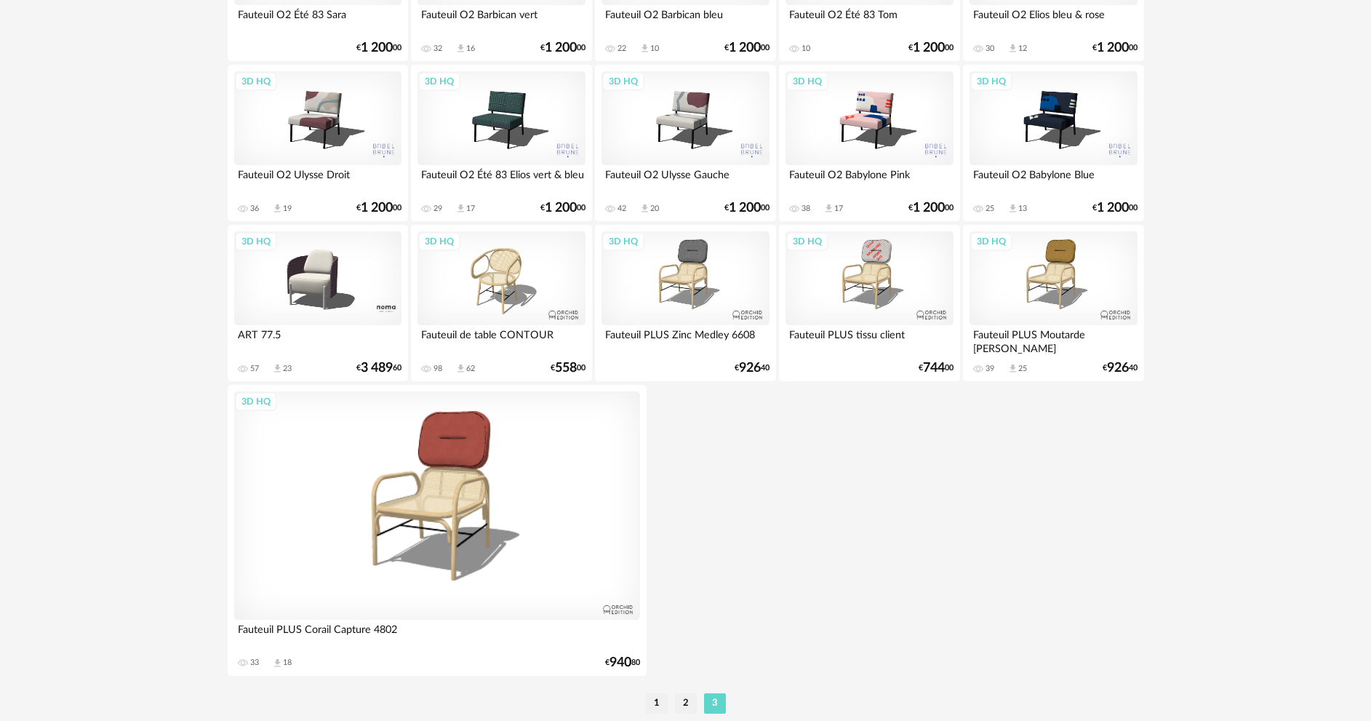
scroll to position [999, 0]
